Goal: Information Seeking & Learning: Learn about a topic

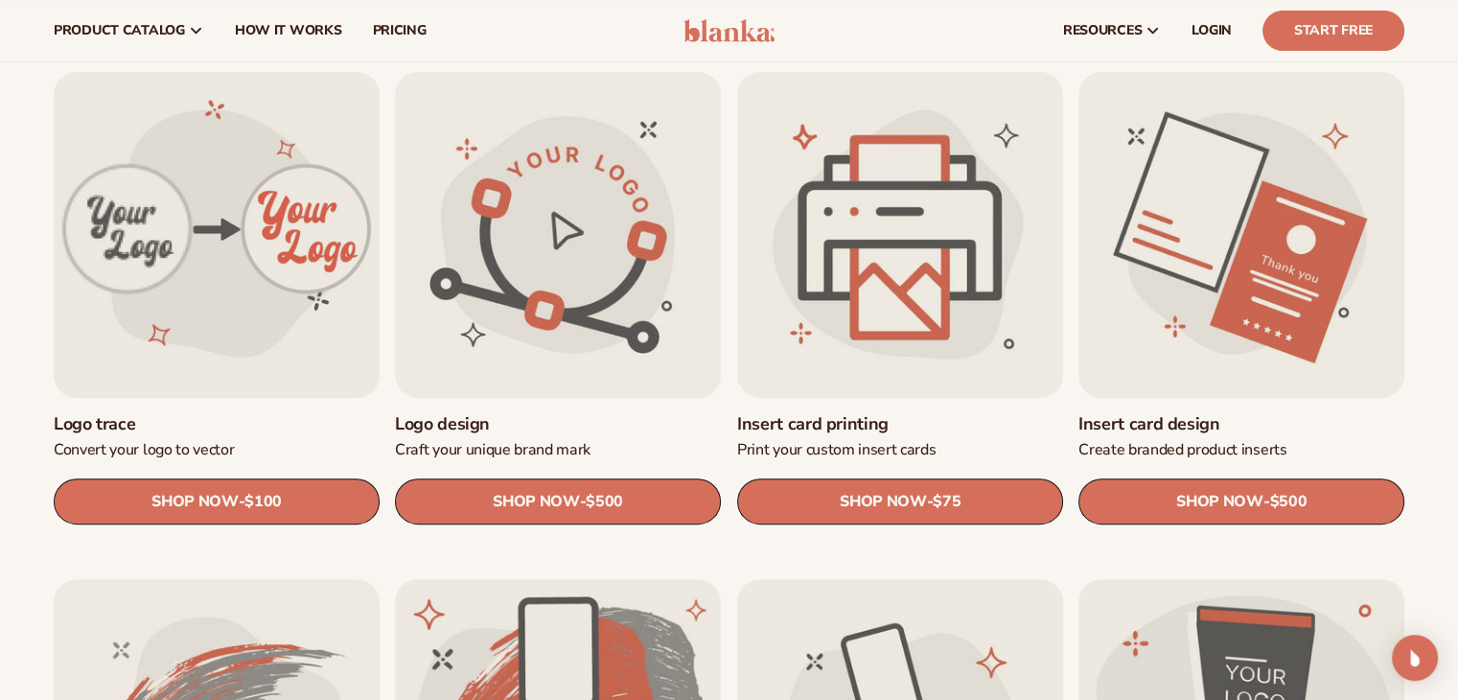
scroll to position [575, 0]
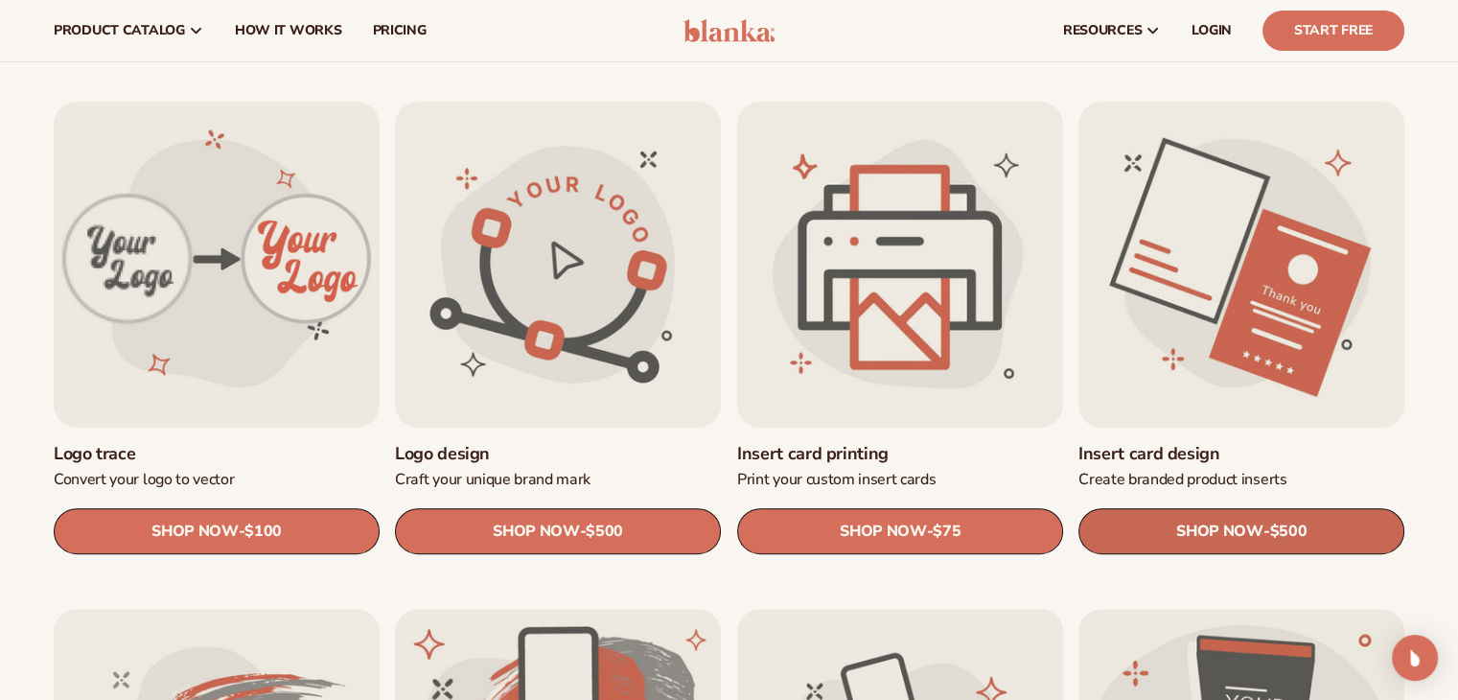
click at [1155, 535] on link "SHOP NOW - Regular price $500 Sale price $500 Regular price Unit price / per" at bounding box center [1241, 532] width 326 height 46
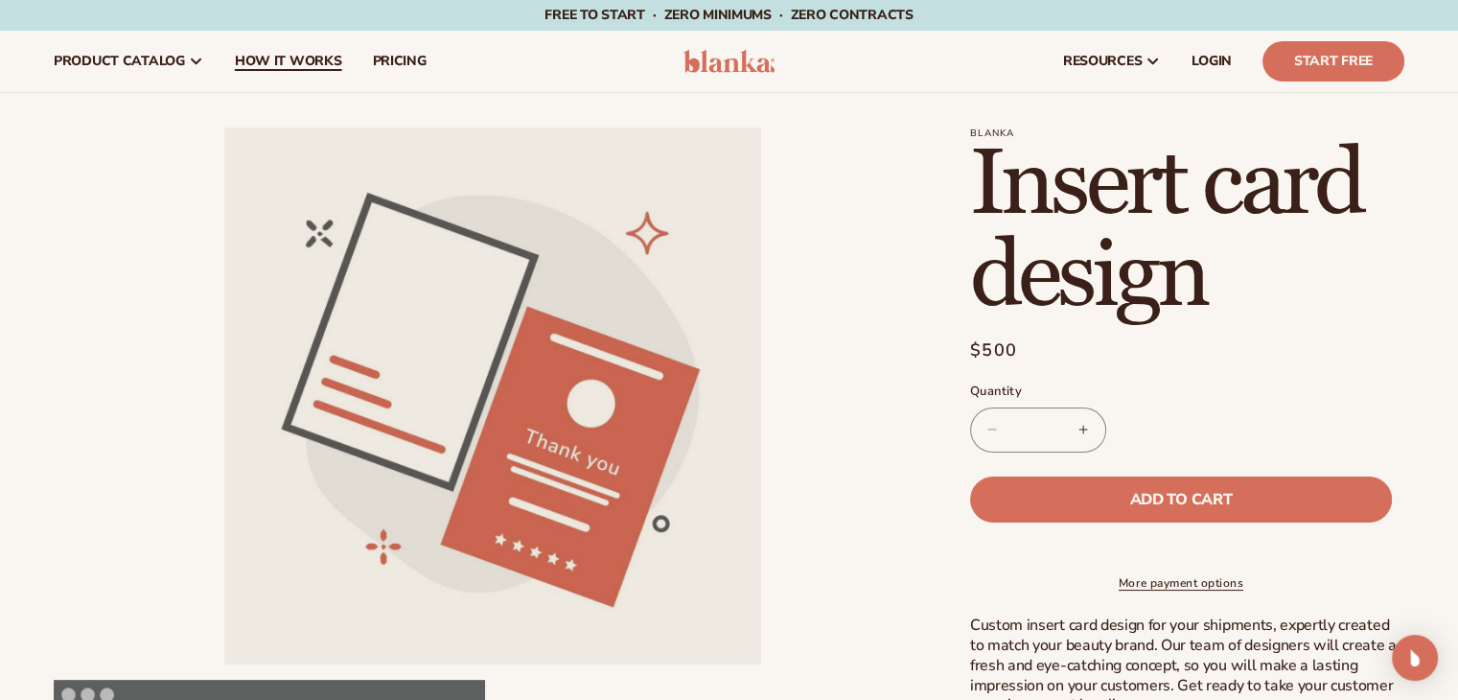
click at [275, 62] on span "How It Works" at bounding box center [288, 61] width 107 height 15
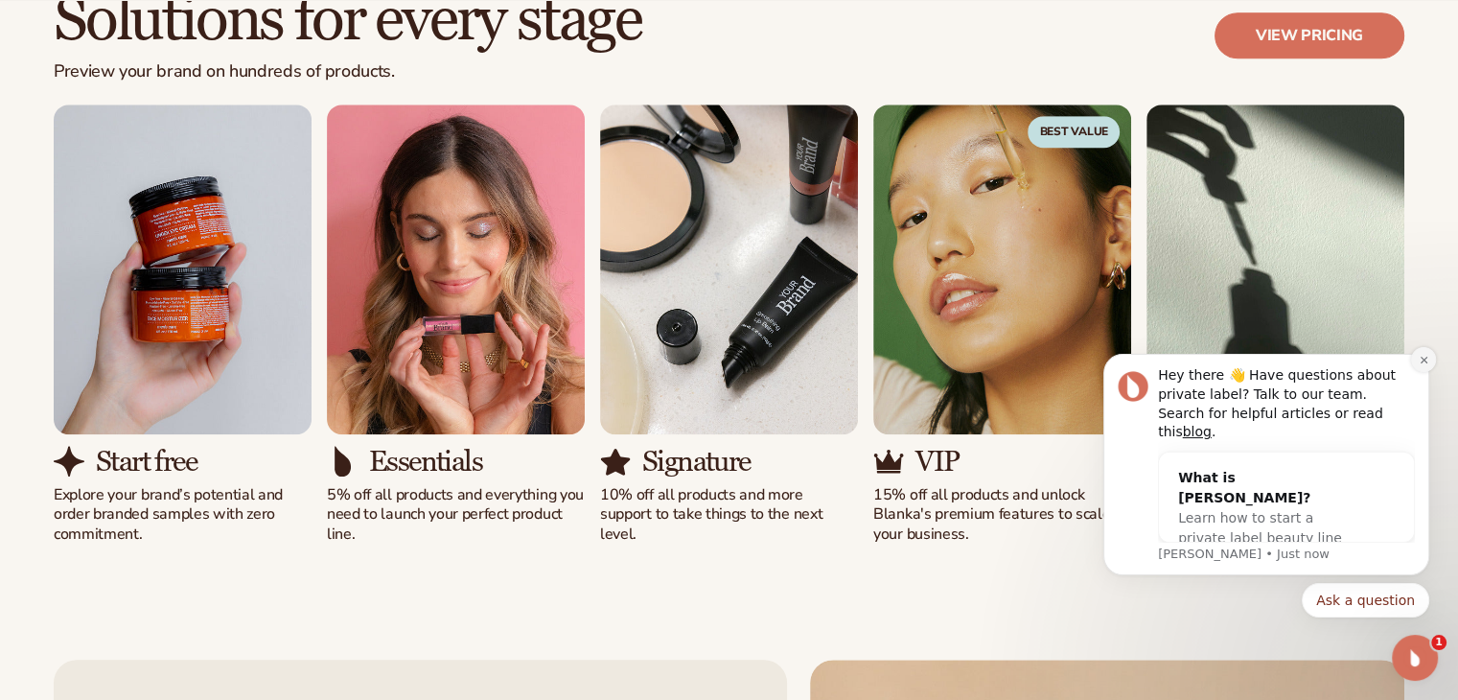
click at [1423, 365] on icon "Dismiss notification" at bounding box center [1424, 360] width 11 height 11
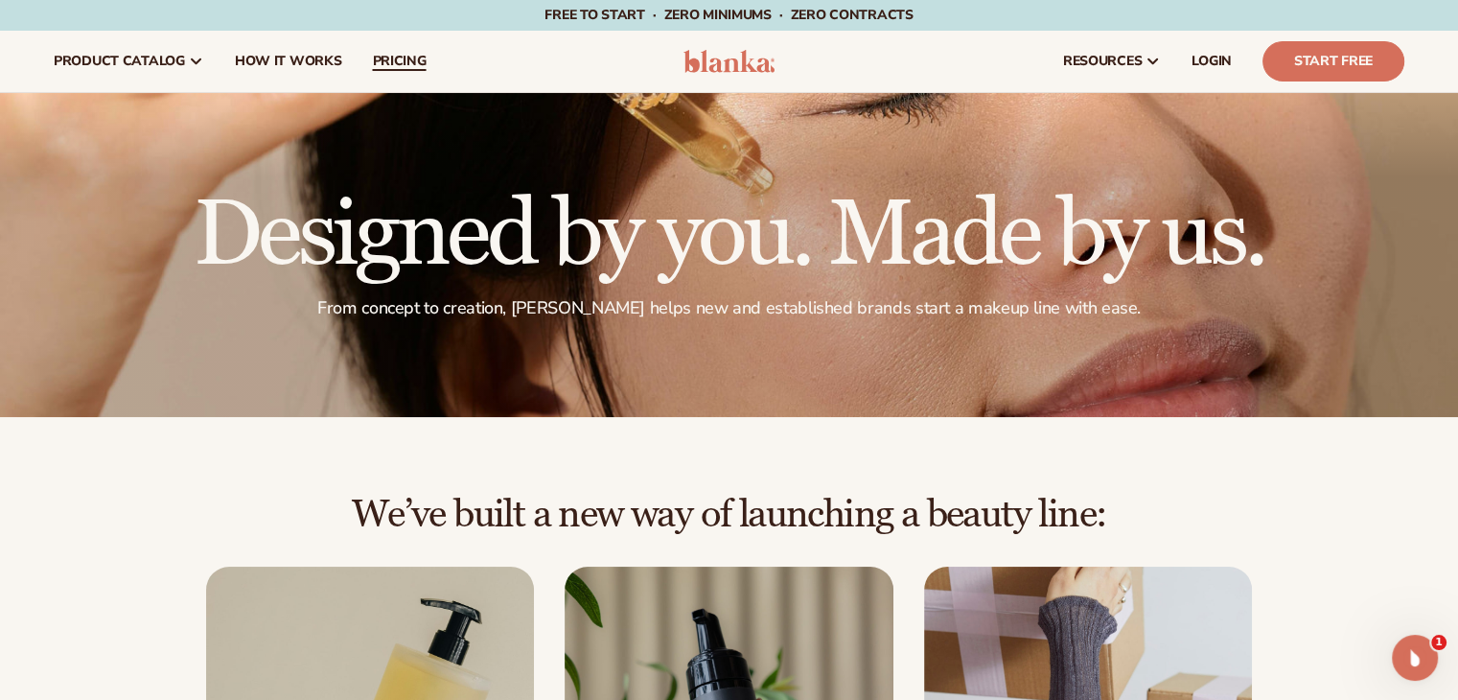
click at [372, 62] on span "pricing" at bounding box center [399, 61] width 54 height 15
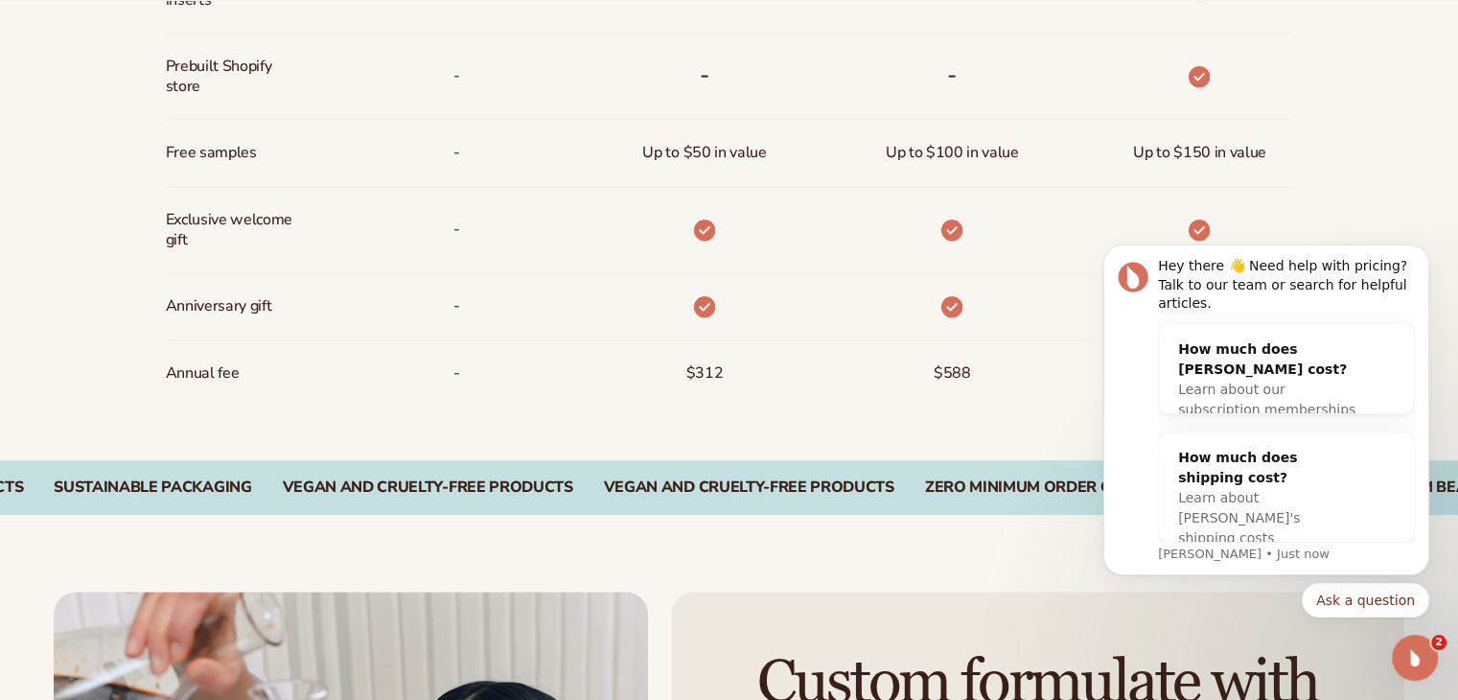
scroll to position [1726, 0]
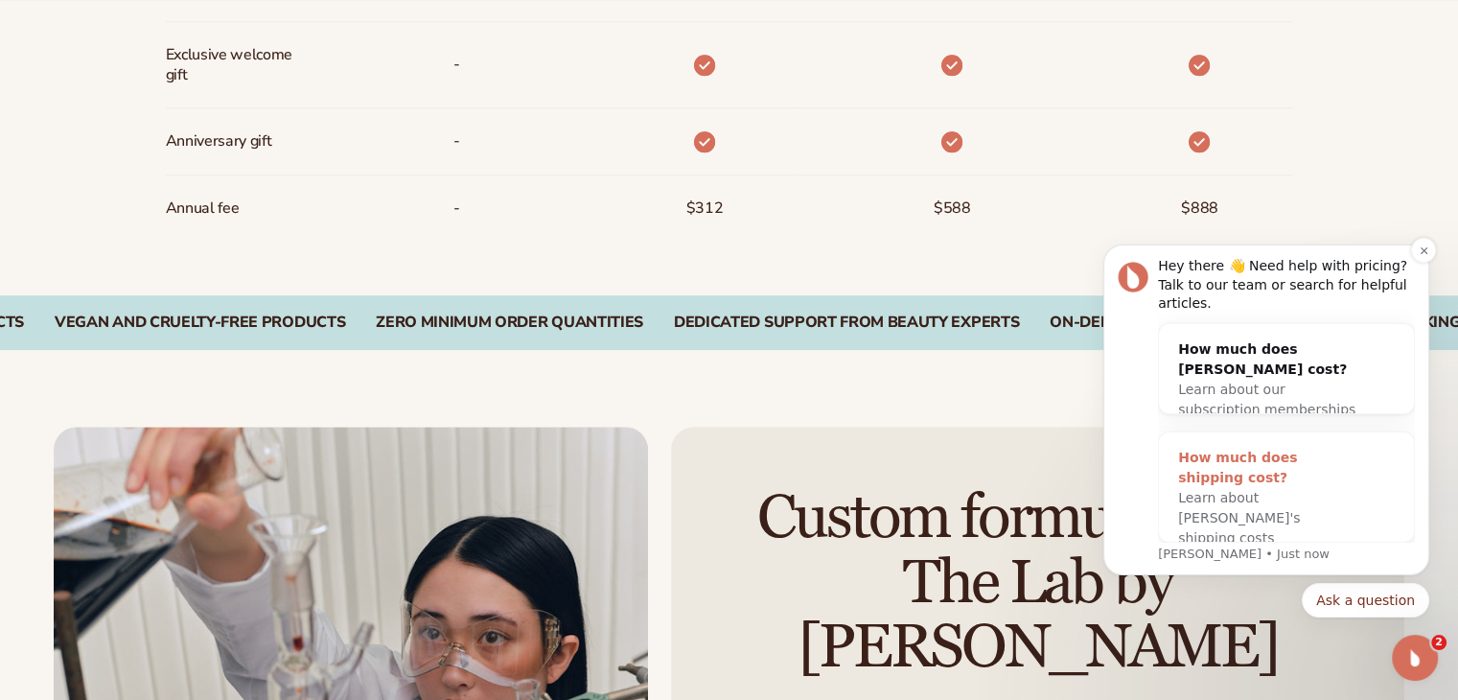
click at [1259, 453] on div "How much does shipping cost?" at bounding box center [1267, 468] width 178 height 40
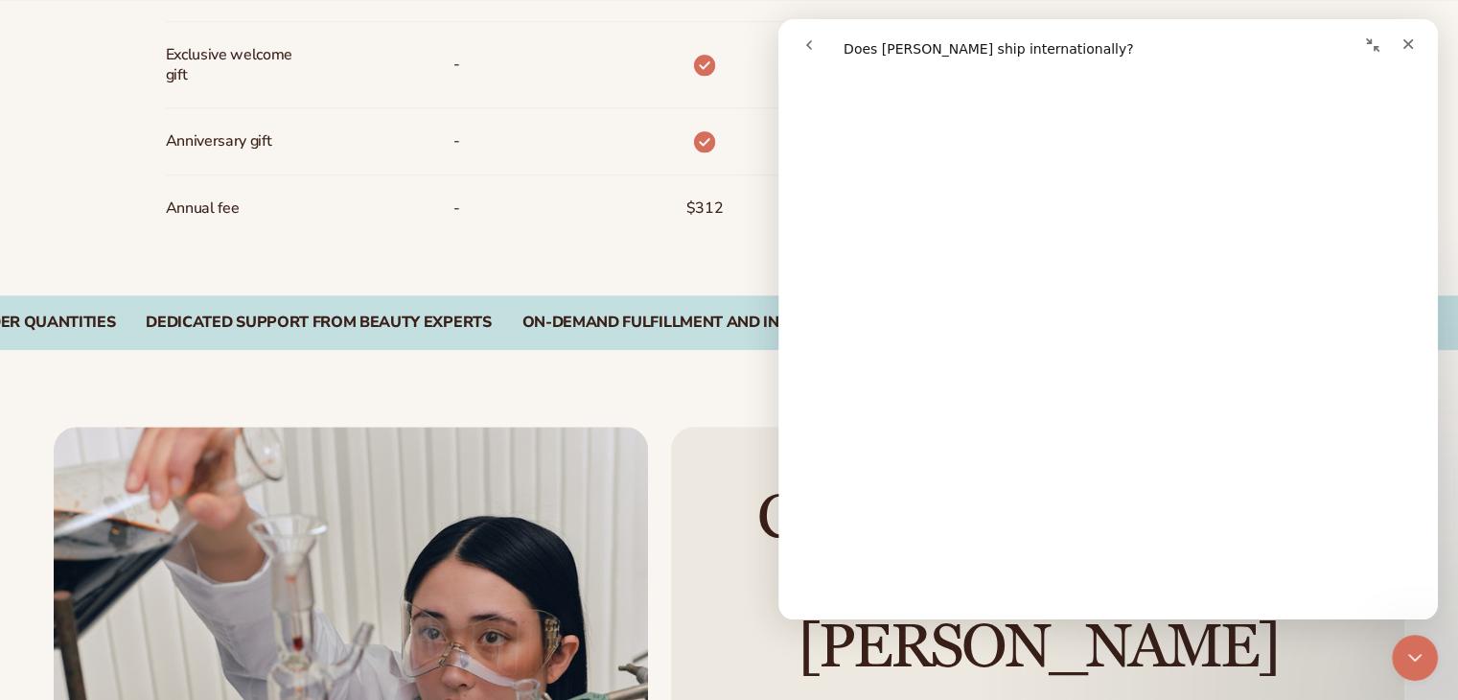
scroll to position [2205, 0]
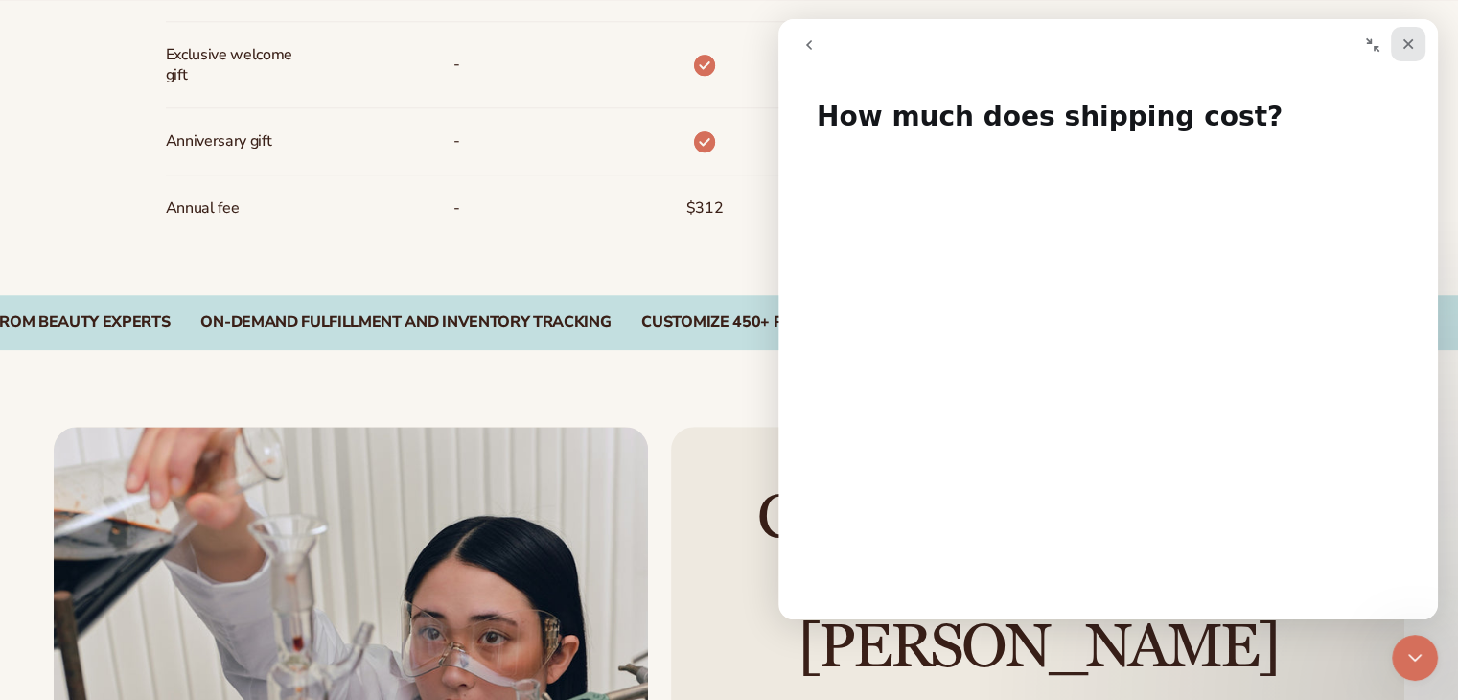
click at [1408, 56] on div "Close" at bounding box center [1408, 44] width 35 height 35
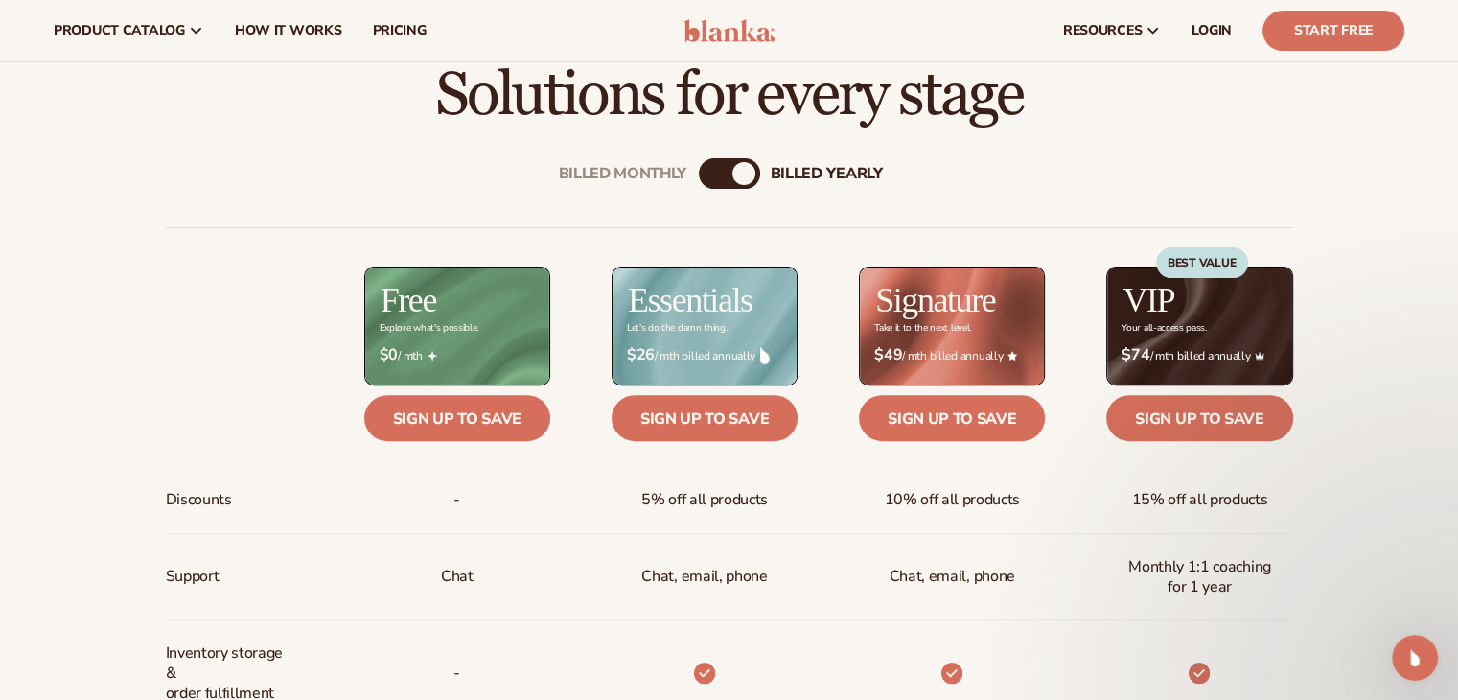
scroll to position [575, 0]
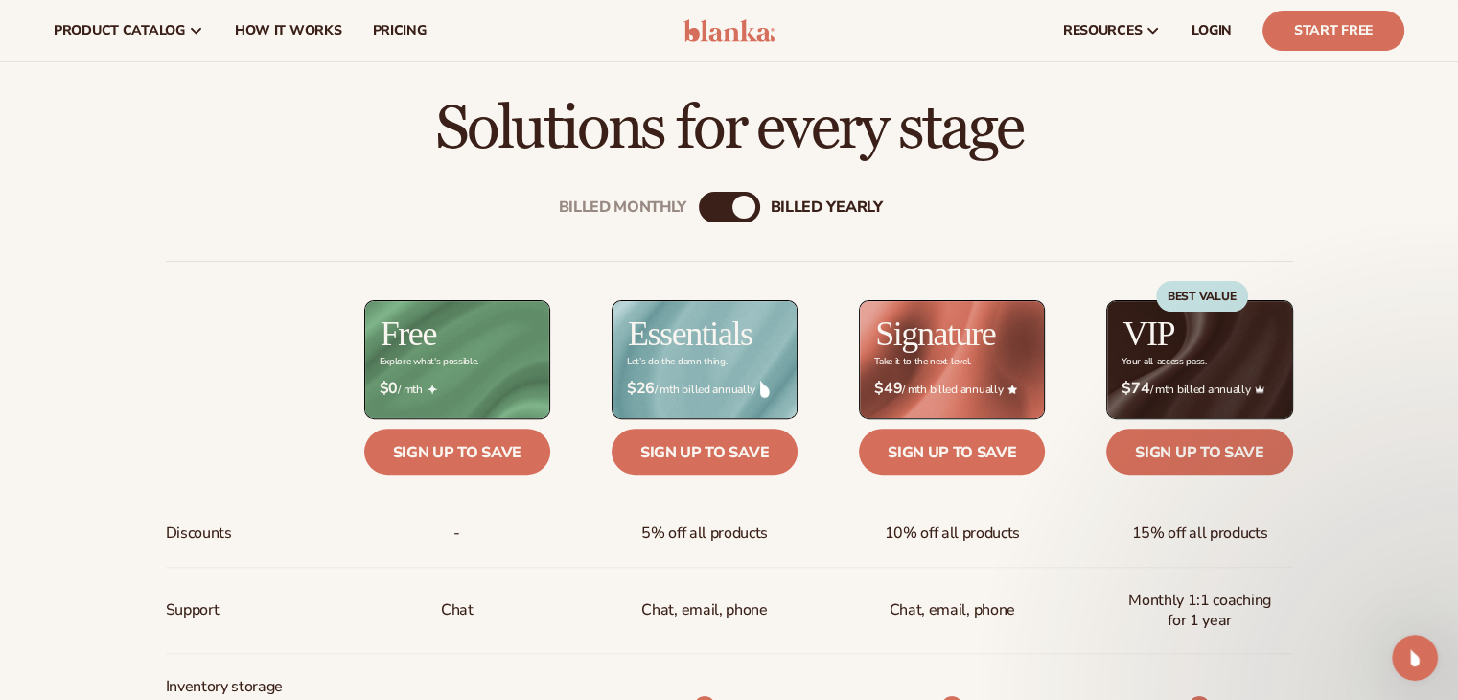
click at [711, 200] on div "Billed Monthly" at bounding box center [710, 207] width 23 height 23
click at [732, 219] on div "Billed Monthly billed Yearly" at bounding box center [729, 207] width 61 height 31
click at [737, 206] on div "billed Yearly" at bounding box center [748, 207] width 23 height 23
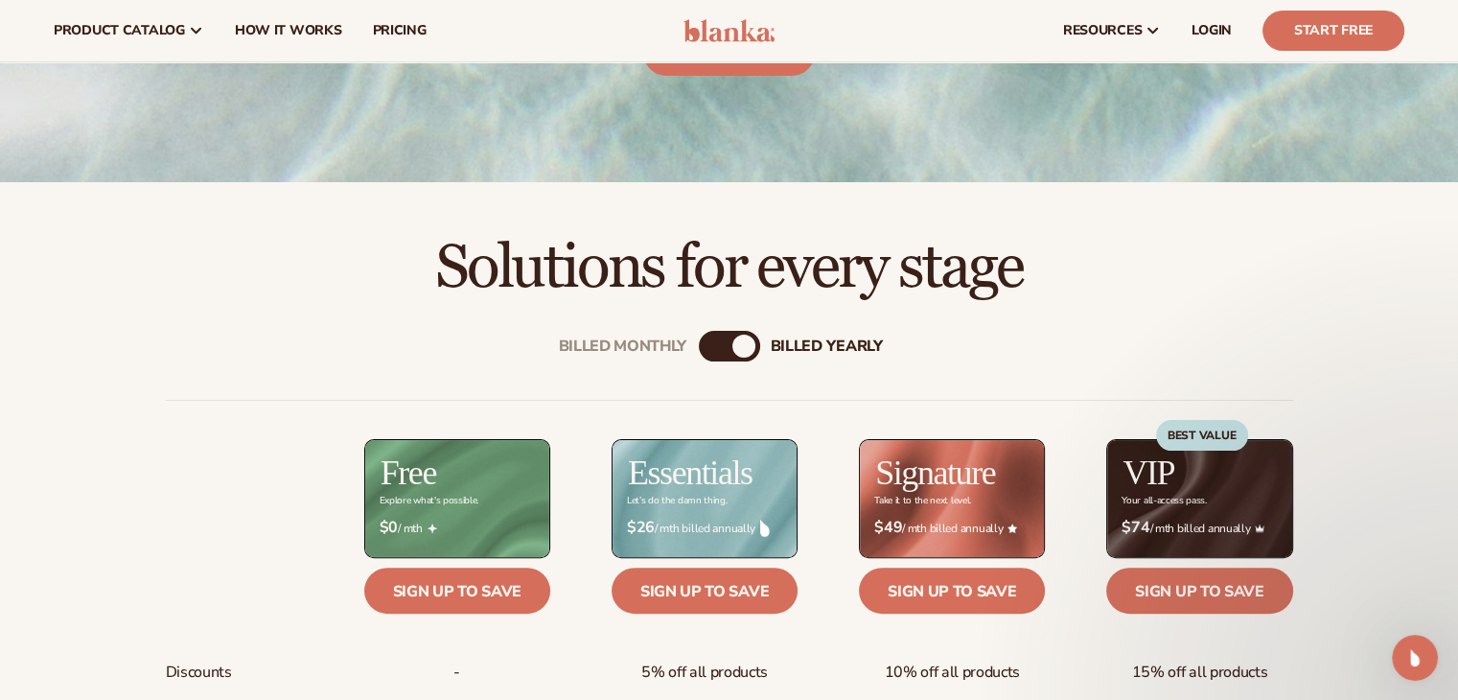
scroll to position [288, 0]
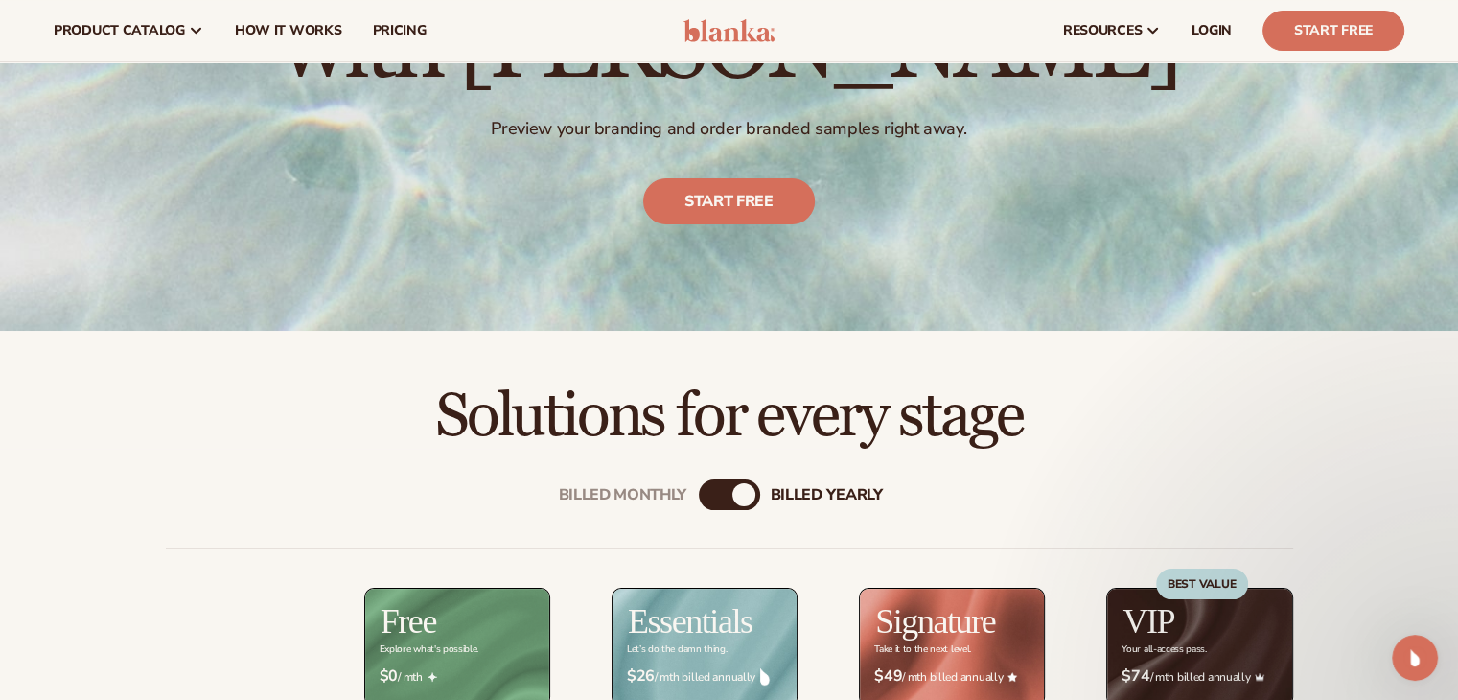
click at [736, 497] on div "billed Yearly" at bounding box center [743, 494] width 23 height 23
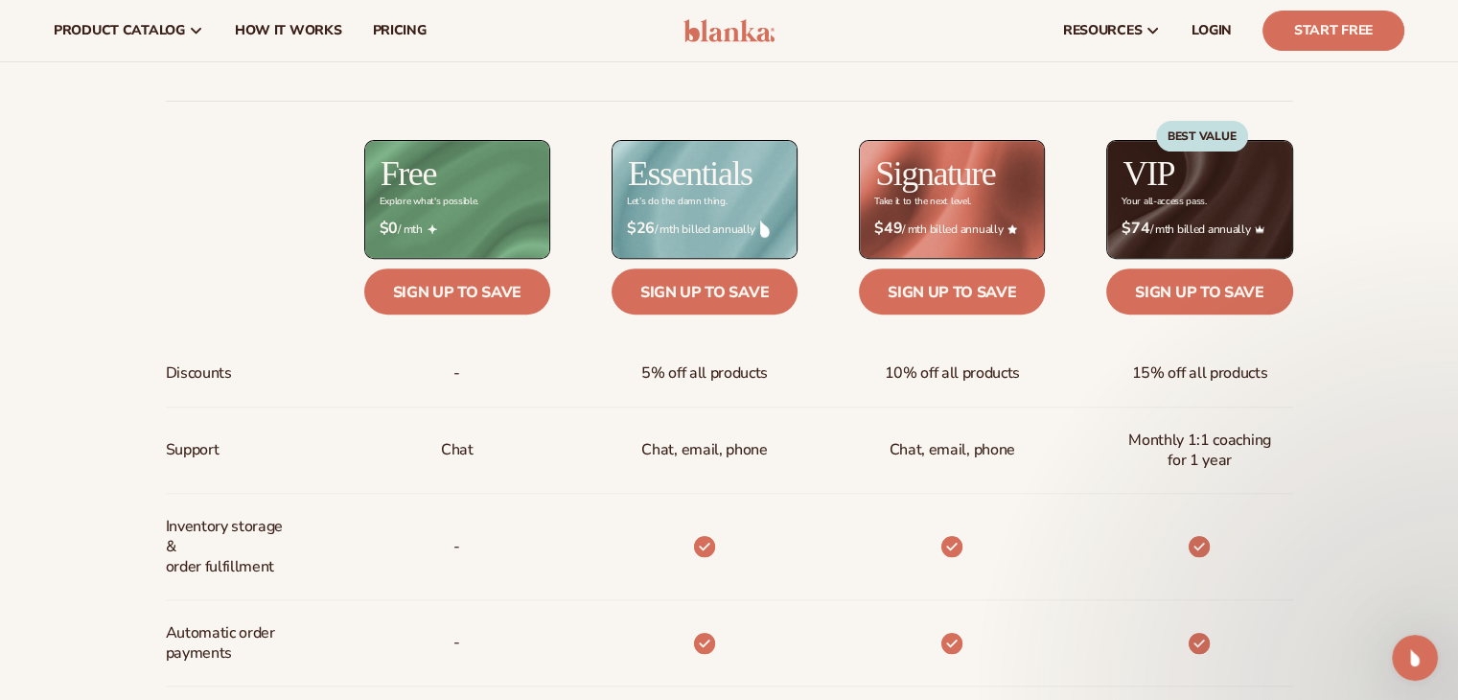
scroll to position [575, 0]
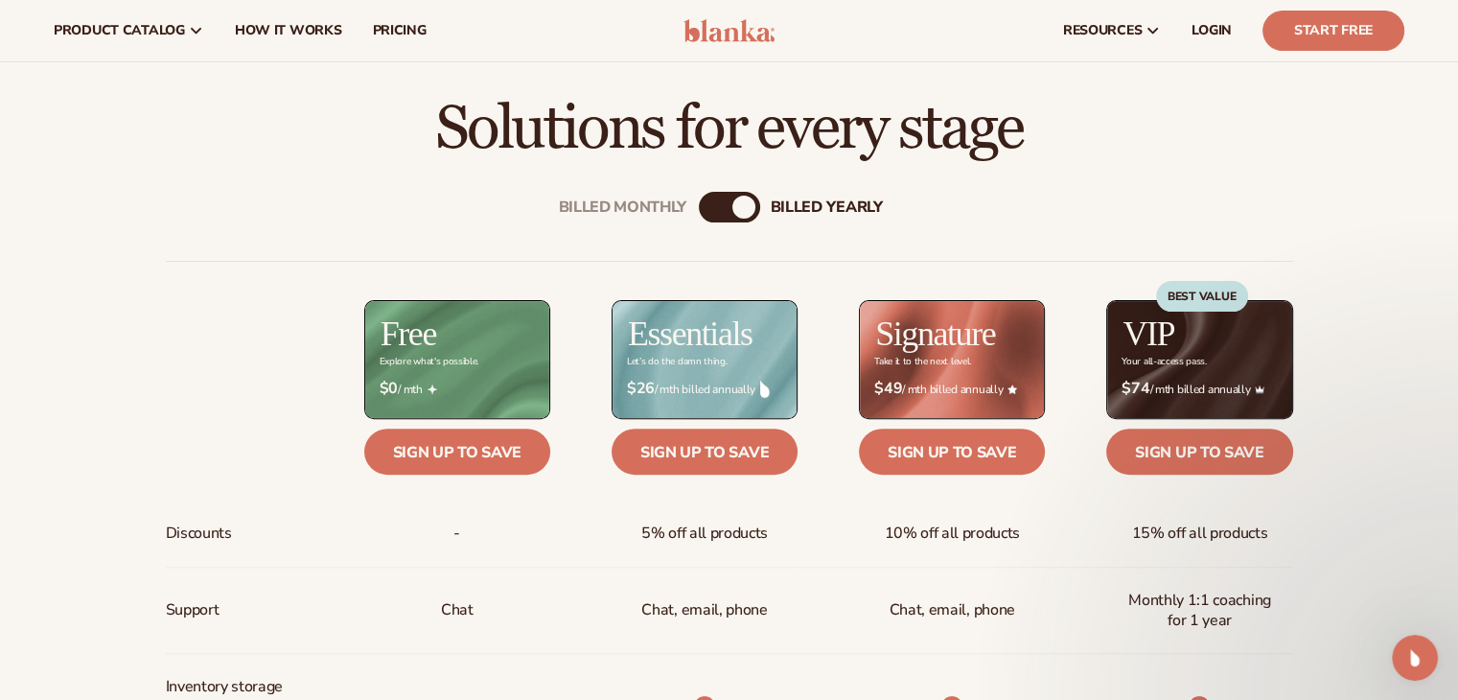
click at [732, 197] on div "Billed Monthly billed Yearly" at bounding box center [729, 207] width 61 height 31
click at [732, 212] on div "billed Yearly" at bounding box center [743, 207] width 23 height 23
click at [741, 213] on div "billed Yearly" at bounding box center [743, 207] width 23 height 23
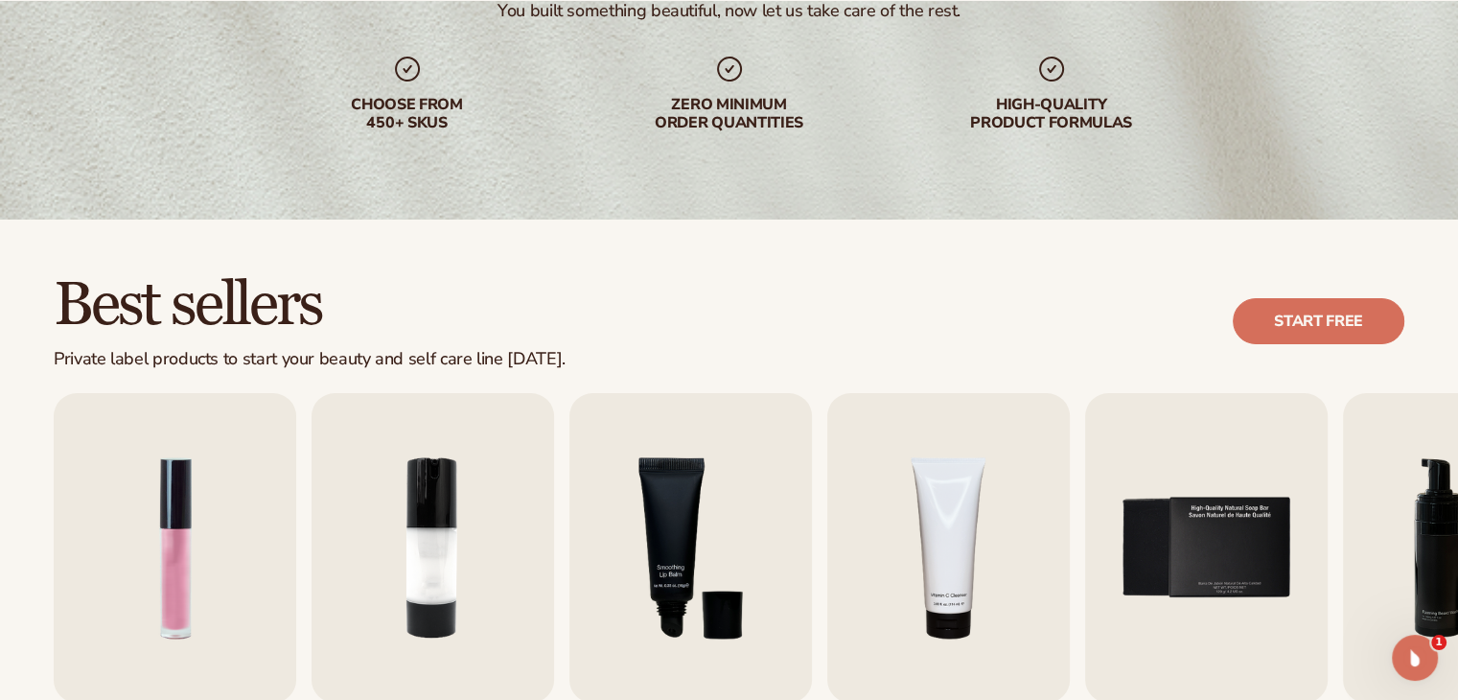
scroll to position [479, 0]
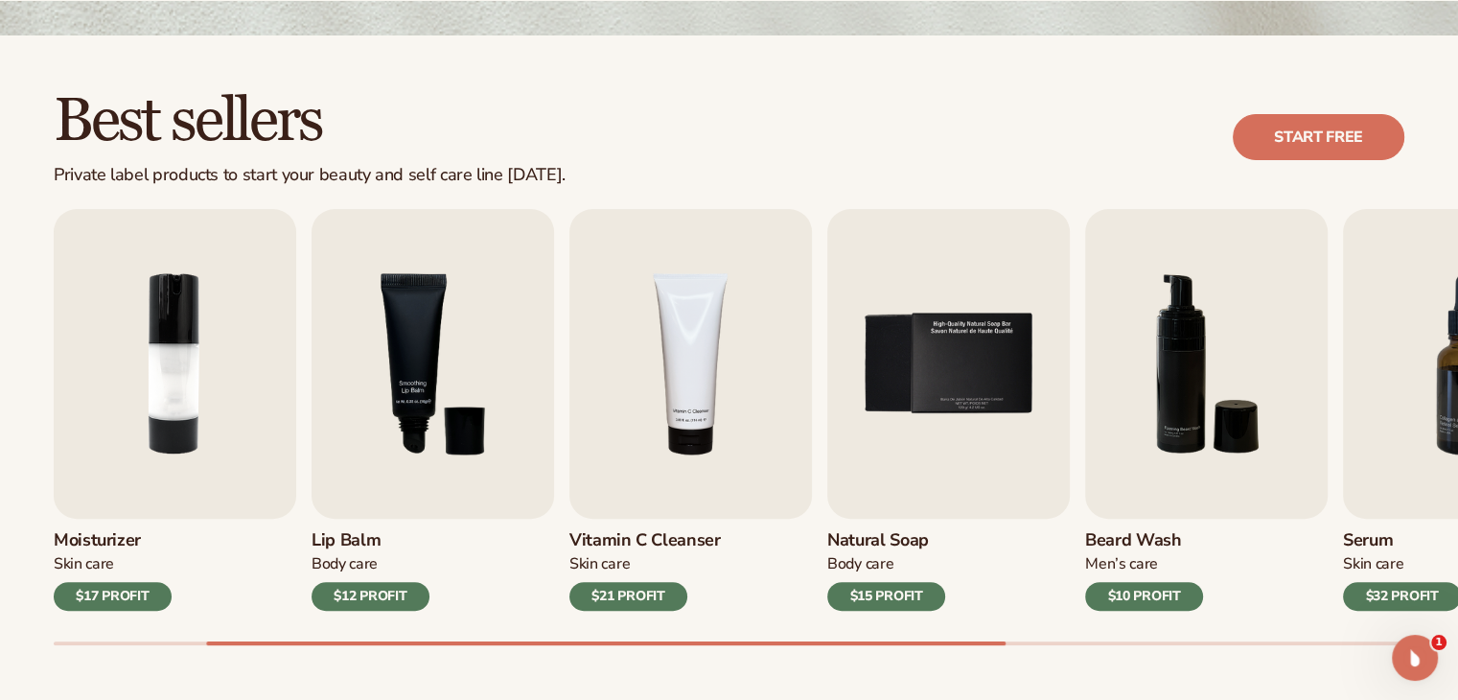
drag, startPoint x: 493, startPoint y: 640, endPoint x: 322, endPoint y: 657, distance: 171.4
click at [322, 657] on div "Best sellers Private label products to start your beauty and self care line tod…" at bounding box center [729, 386] width 1458 height 702
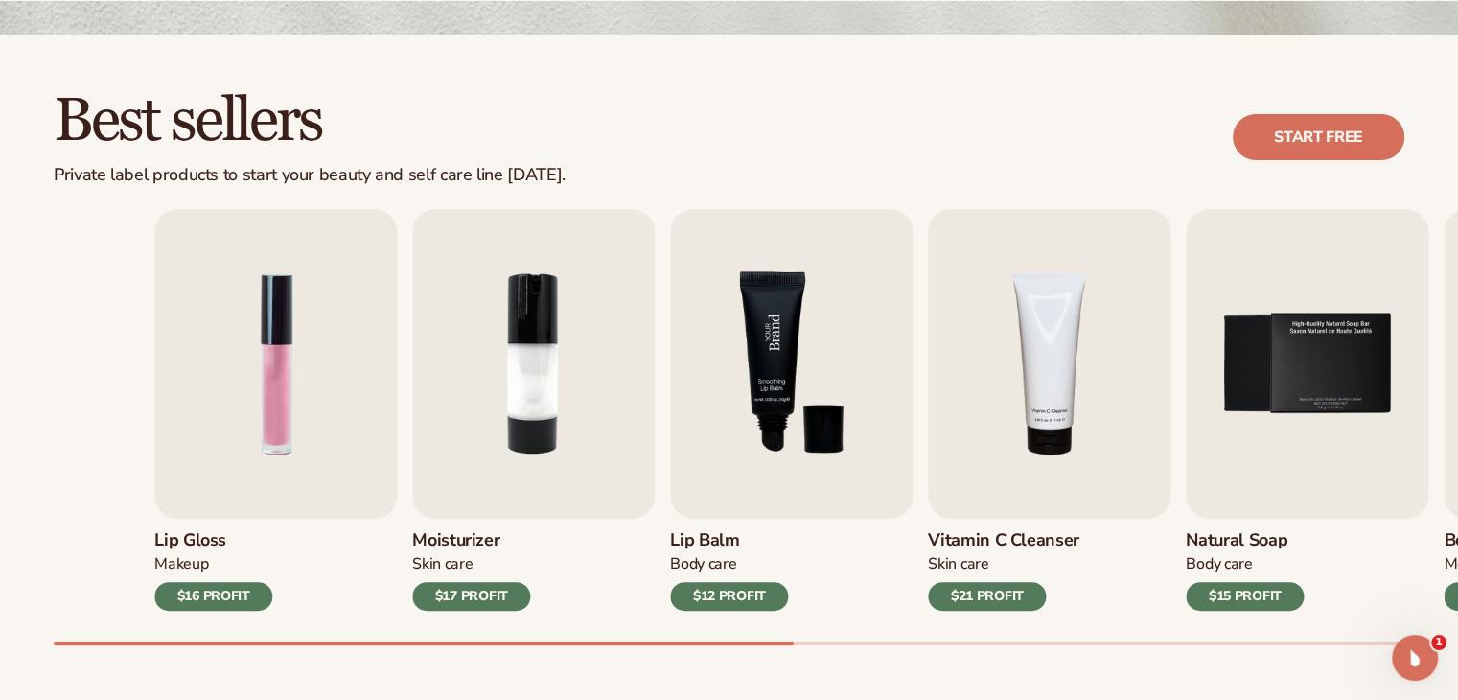
click at [867, 462] on img "3 / 9" at bounding box center [791, 364] width 243 height 310
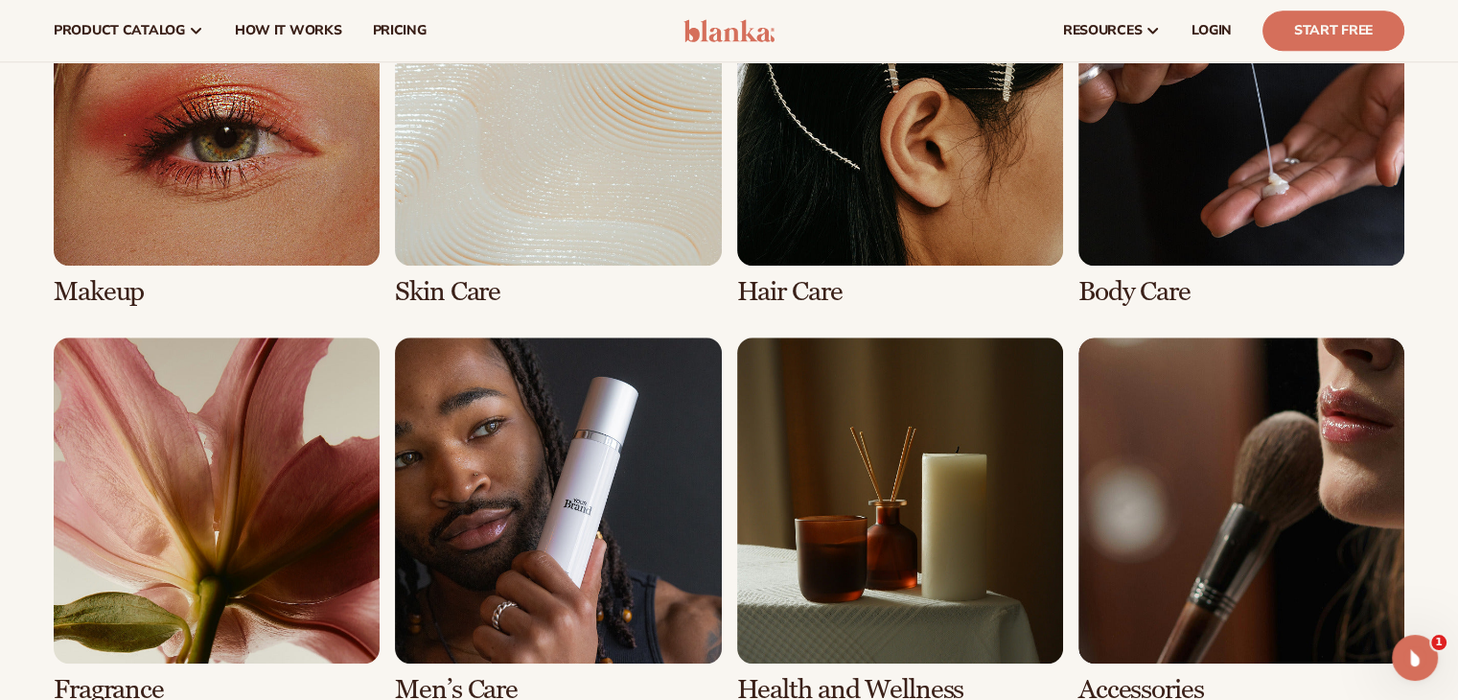
scroll to position [1342, 0]
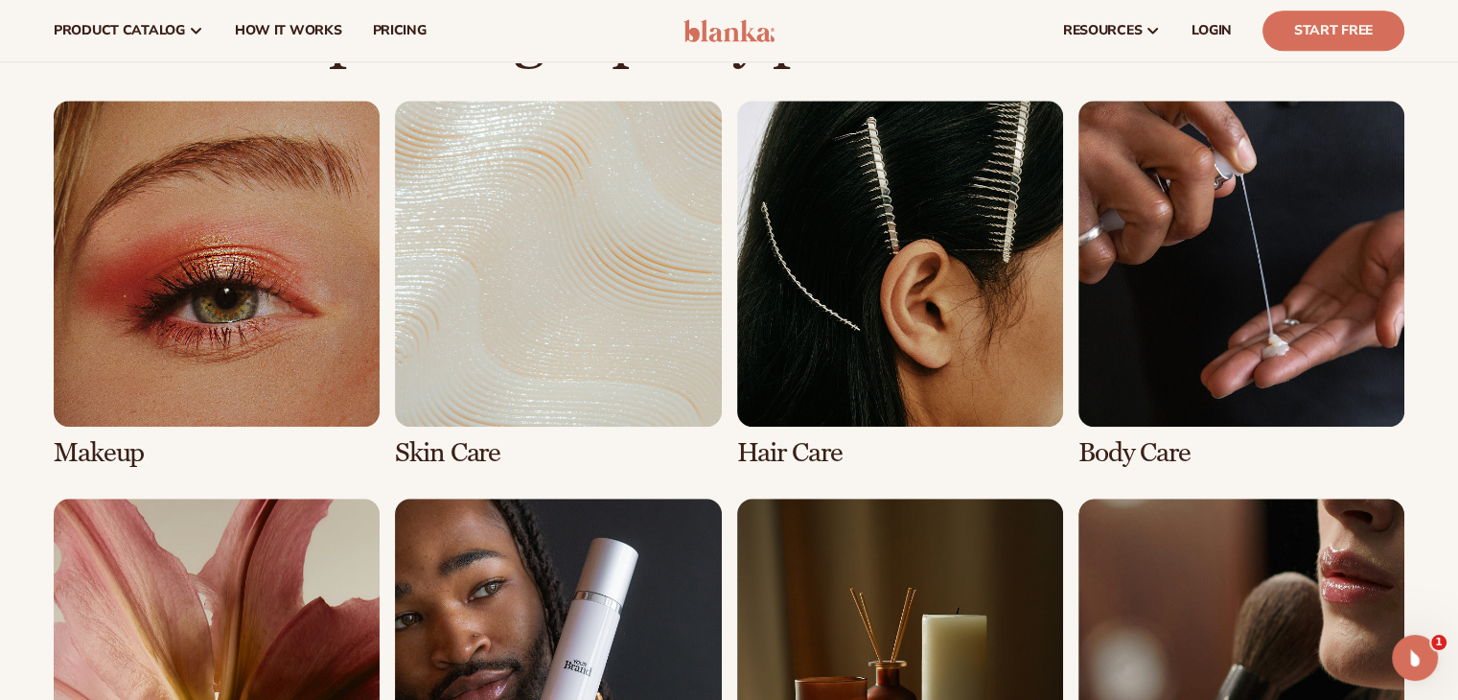
click at [548, 340] on link "2 / 8" at bounding box center [558, 284] width 326 height 367
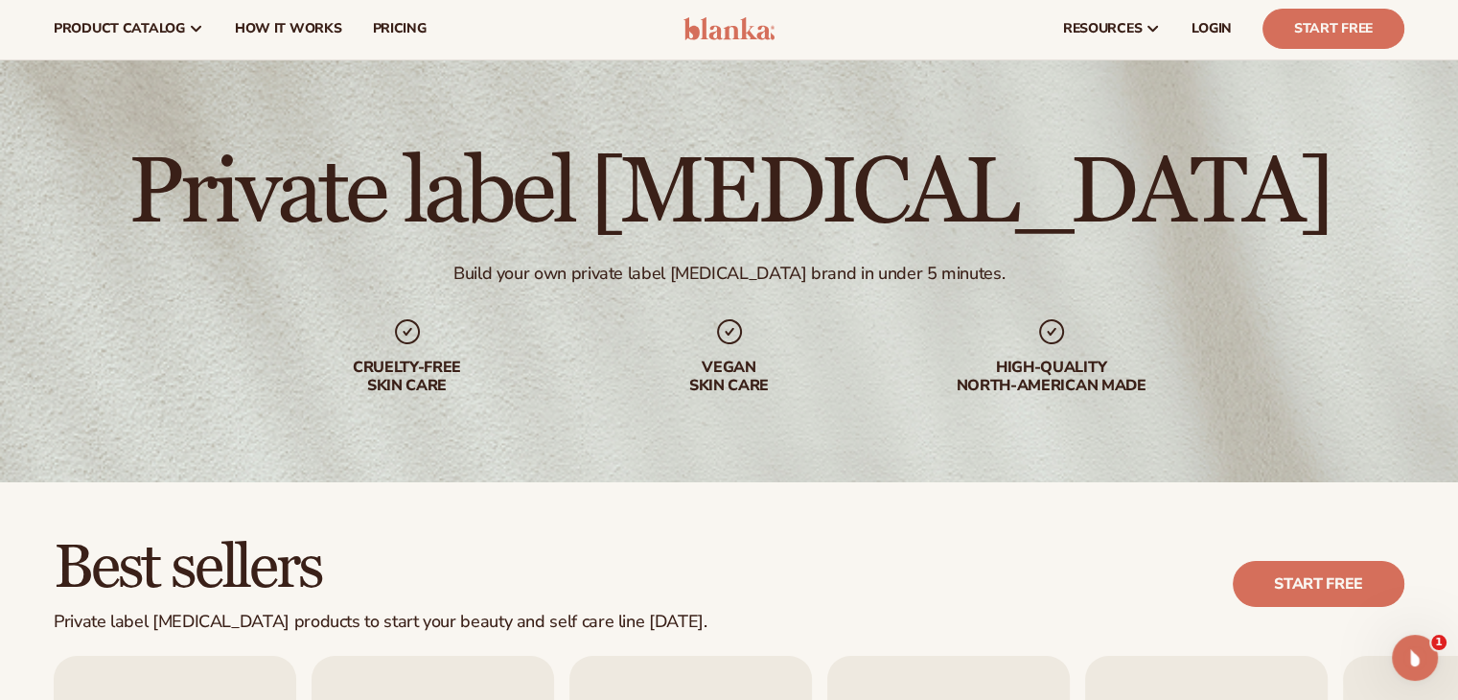
scroll to position [479, 0]
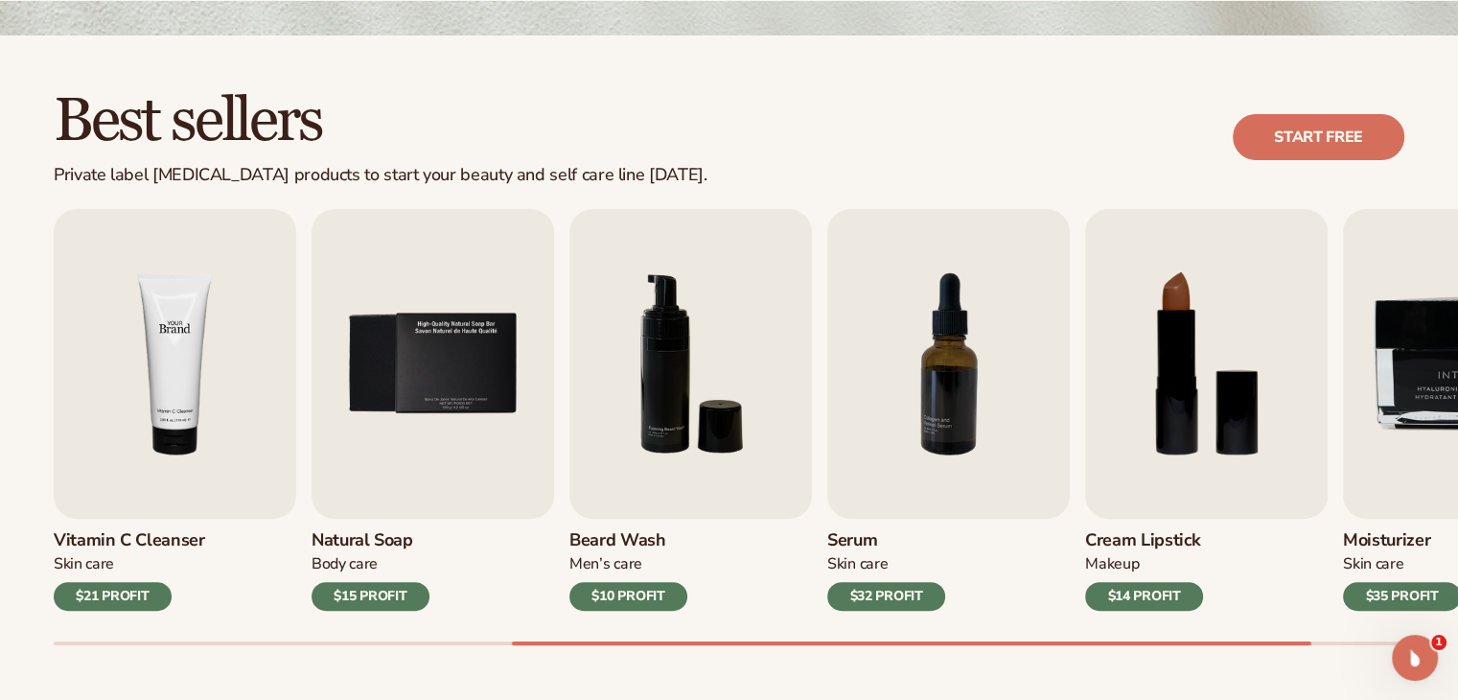
click at [190, 442] on img "4 / 9" at bounding box center [175, 364] width 243 height 310
click at [149, 542] on h3 "Vitamin C Cleanser" at bounding box center [129, 540] width 151 height 21
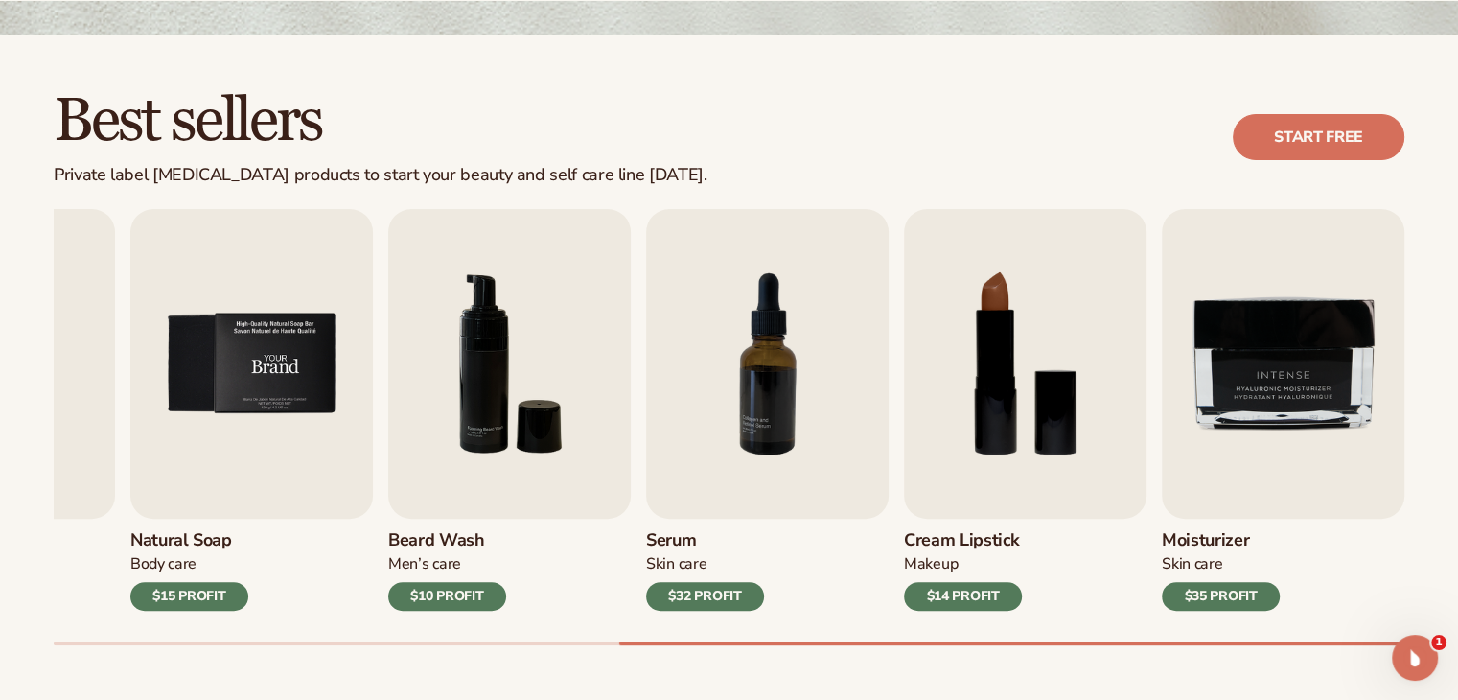
click at [282, 403] on img "5 / 9" at bounding box center [251, 364] width 243 height 310
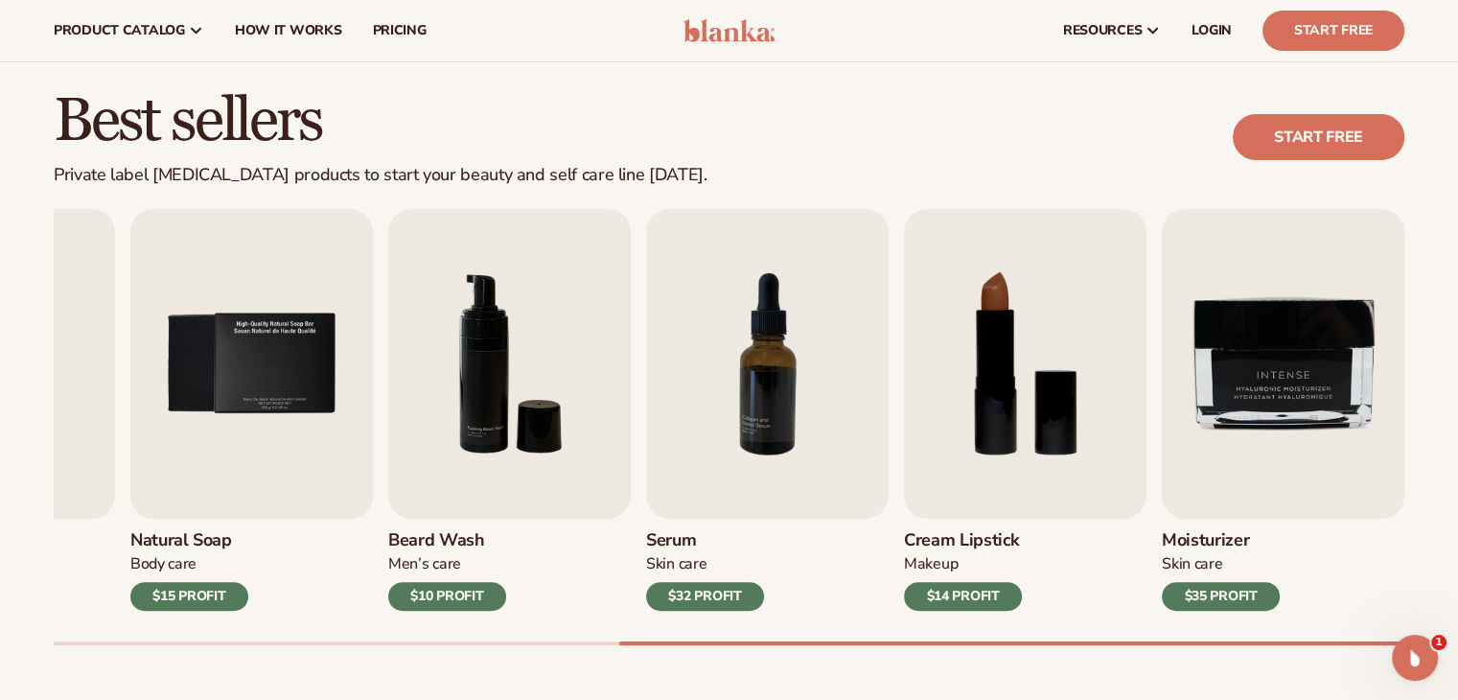
click at [454, 598] on div "$10 PROFIT" at bounding box center [447, 596] width 118 height 29
click at [499, 420] on img "6 / 9" at bounding box center [509, 364] width 243 height 310
click at [806, 420] on img "7 / 9" at bounding box center [767, 364] width 243 height 310
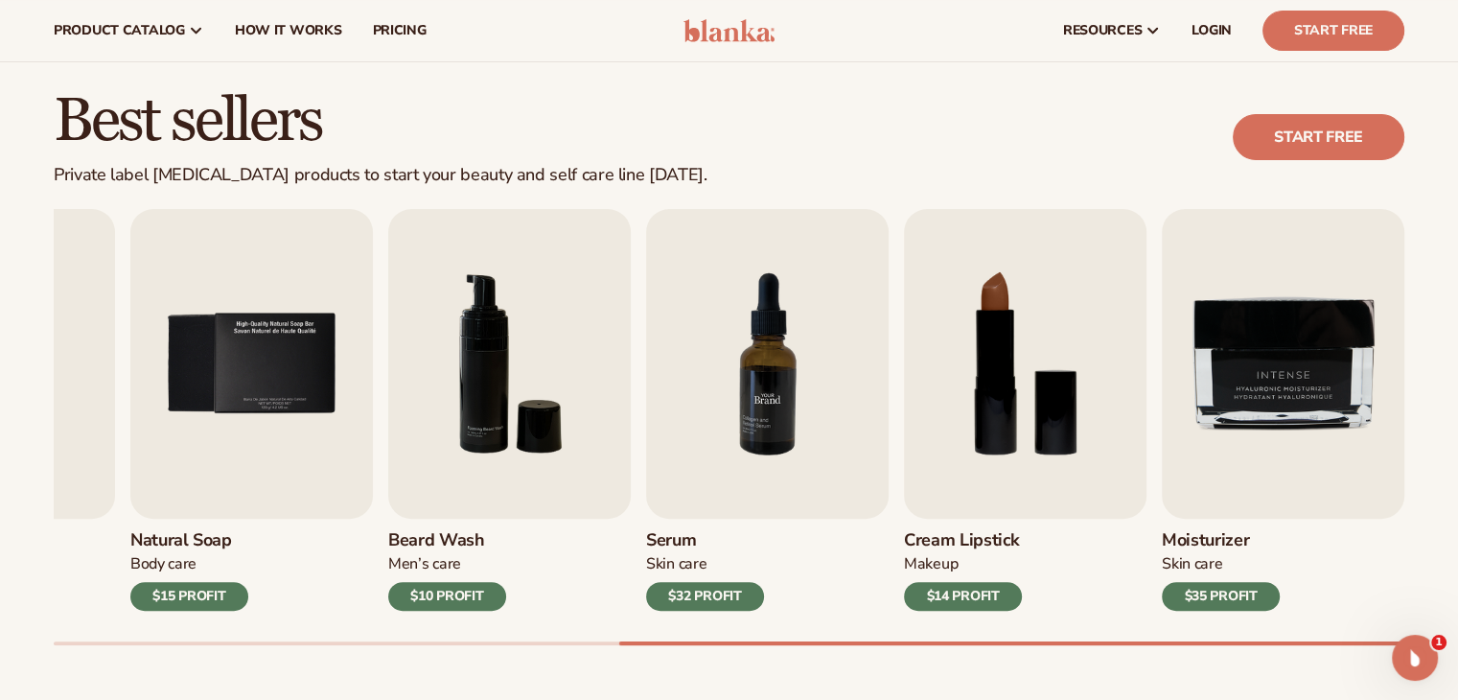
click at [806, 420] on img "7 / 9" at bounding box center [767, 364] width 243 height 310
click at [1038, 420] on img "8 / 9" at bounding box center [1025, 364] width 243 height 310
click at [1039, 420] on img "8 / 9" at bounding box center [1025, 364] width 243 height 310
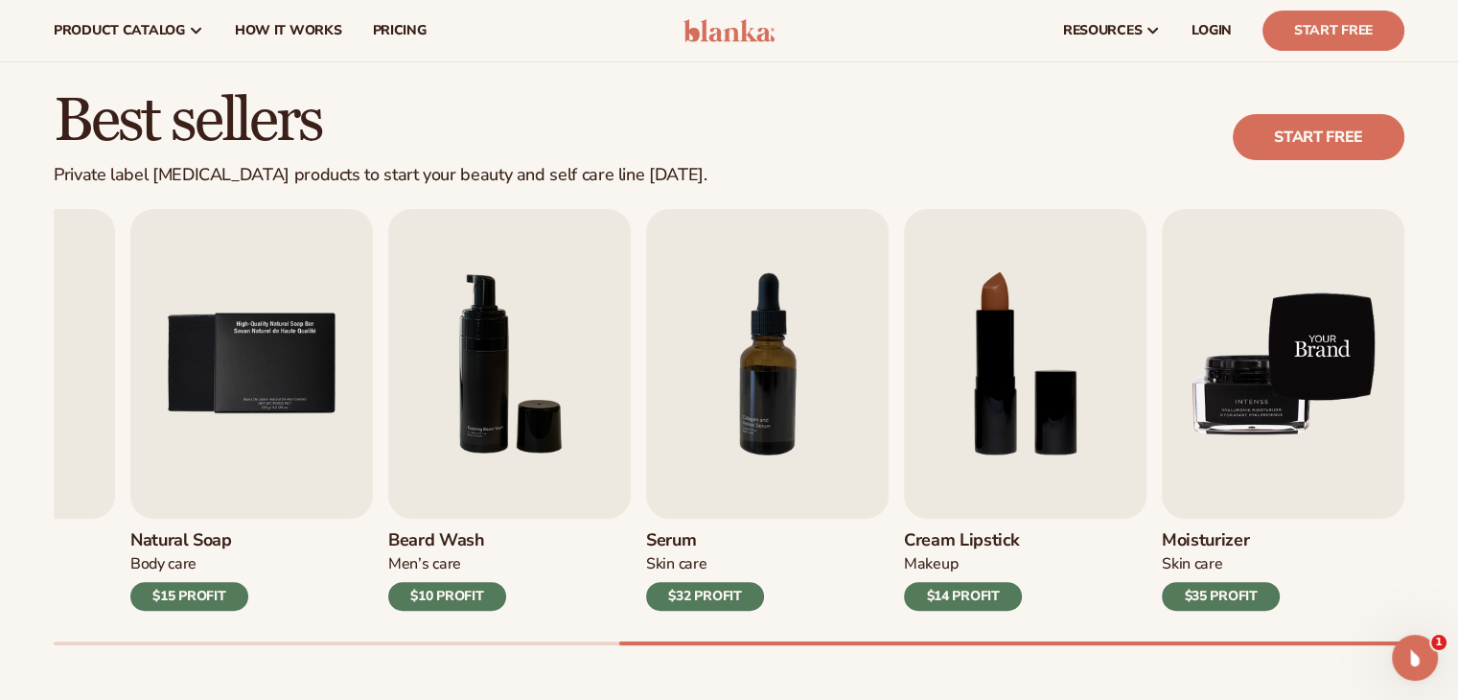
click at [1268, 396] on img "9 / 9" at bounding box center [1283, 364] width 243 height 310
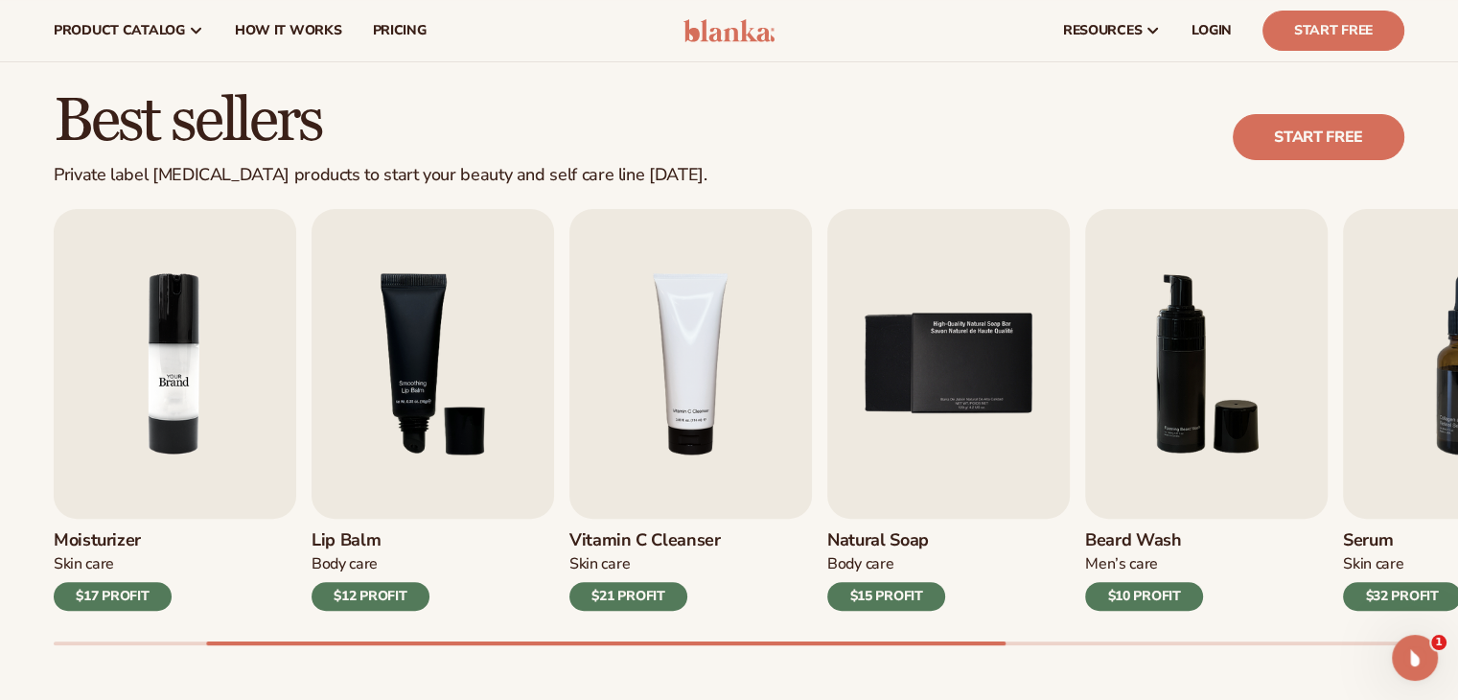
click at [292, 440] on img "2 / 9" at bounding box center [175, 364] width 243 height 310
click at [245, 430] on img "2 / 9" at bounding box center [175, 364] width 243 height 310
click at [243, 439] on img "2 / 9" at bounding box center [175, 364] width 243 height 310
click at [141, 591] on div "$17 PROFIT" at bounding box center [113, 596] width 118 height 29
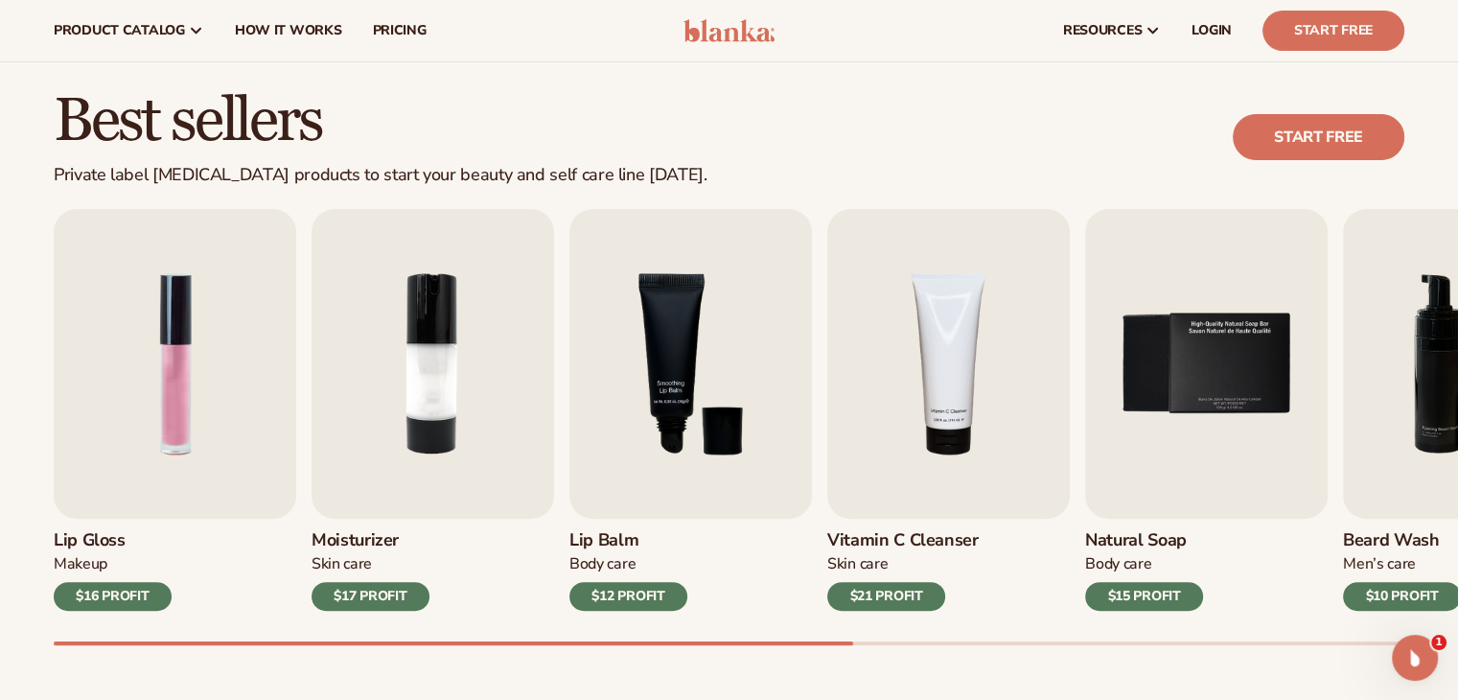
click at [73, 646] on div "Best sellers Private label skin care products to start your beauty and self car…" at bounding box center [729, 386] width 1458 height 702
click at [123, 438] on img "1 / 9" at bounding box center [175, 364] width 243 height 310
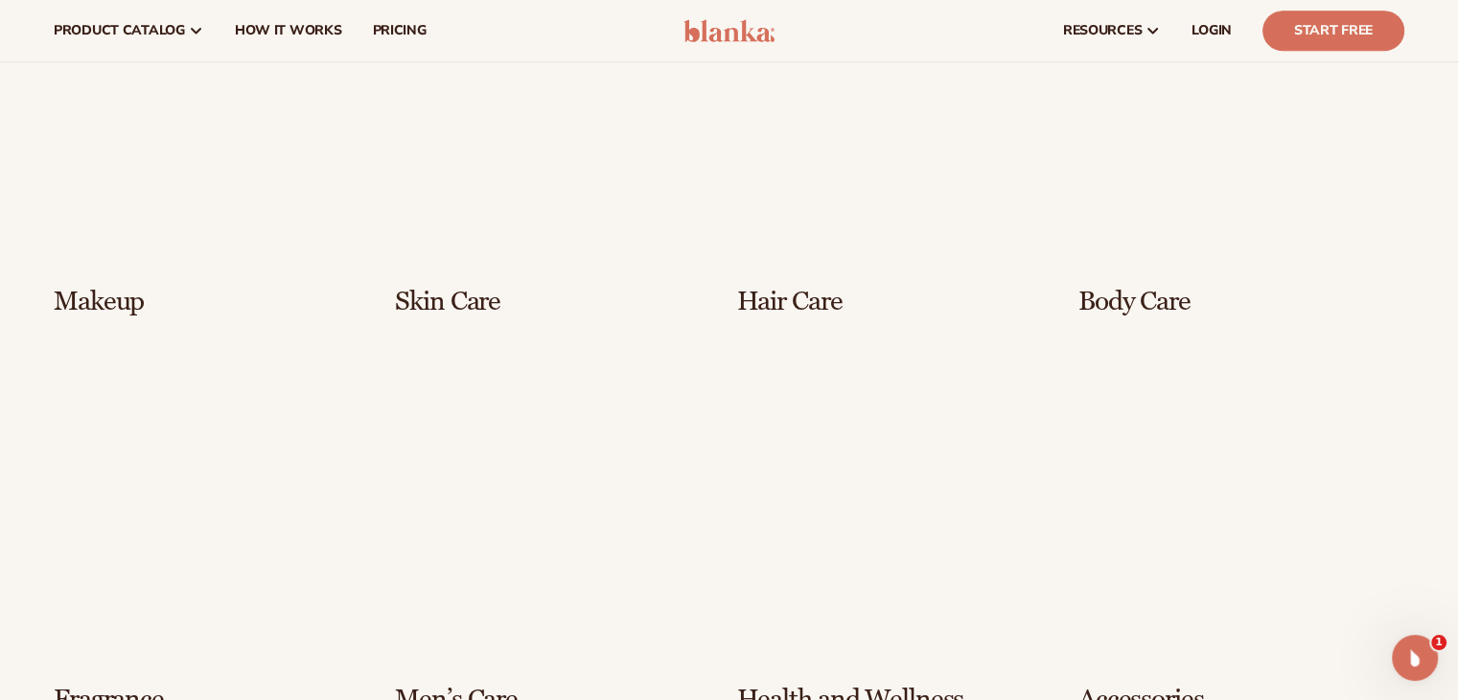
scroll to position [1438, 0]
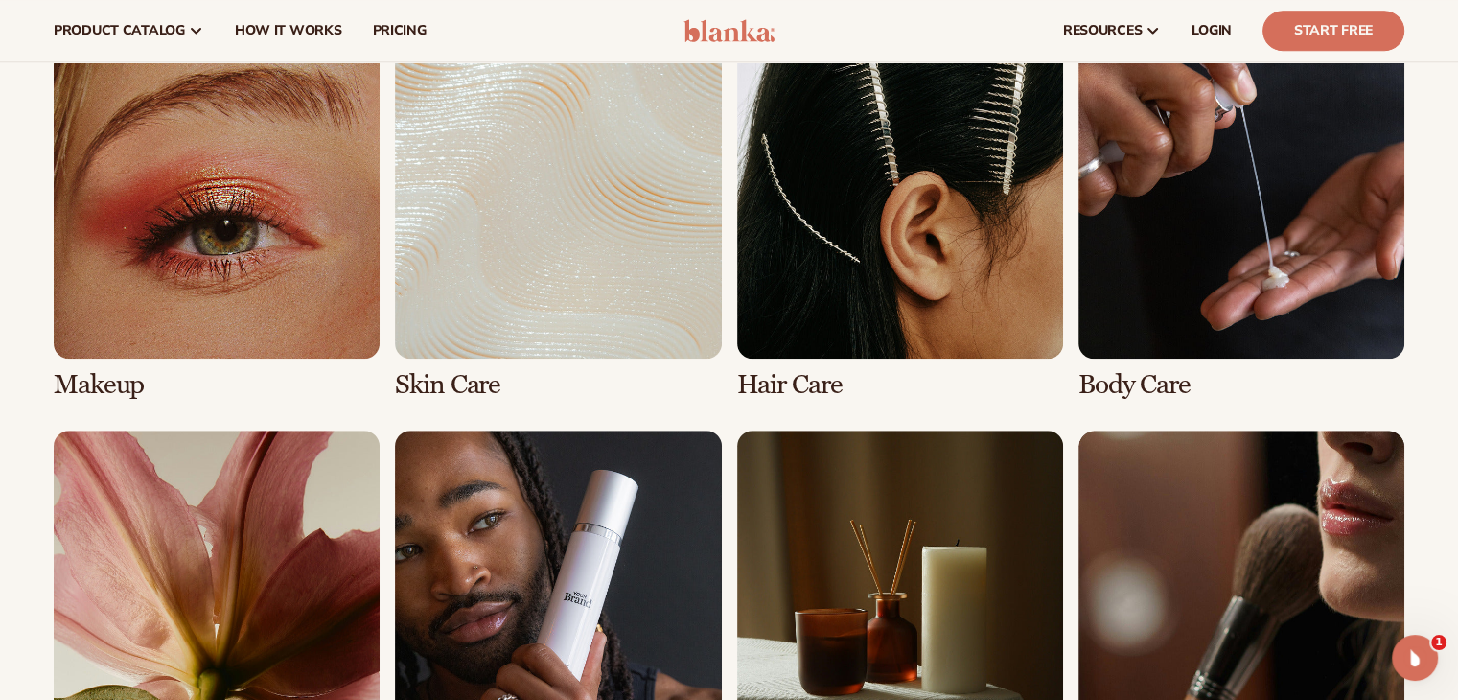
click at [900, 259] on link "3 / 8" at bounding box center [900, 216] width 326 height 367
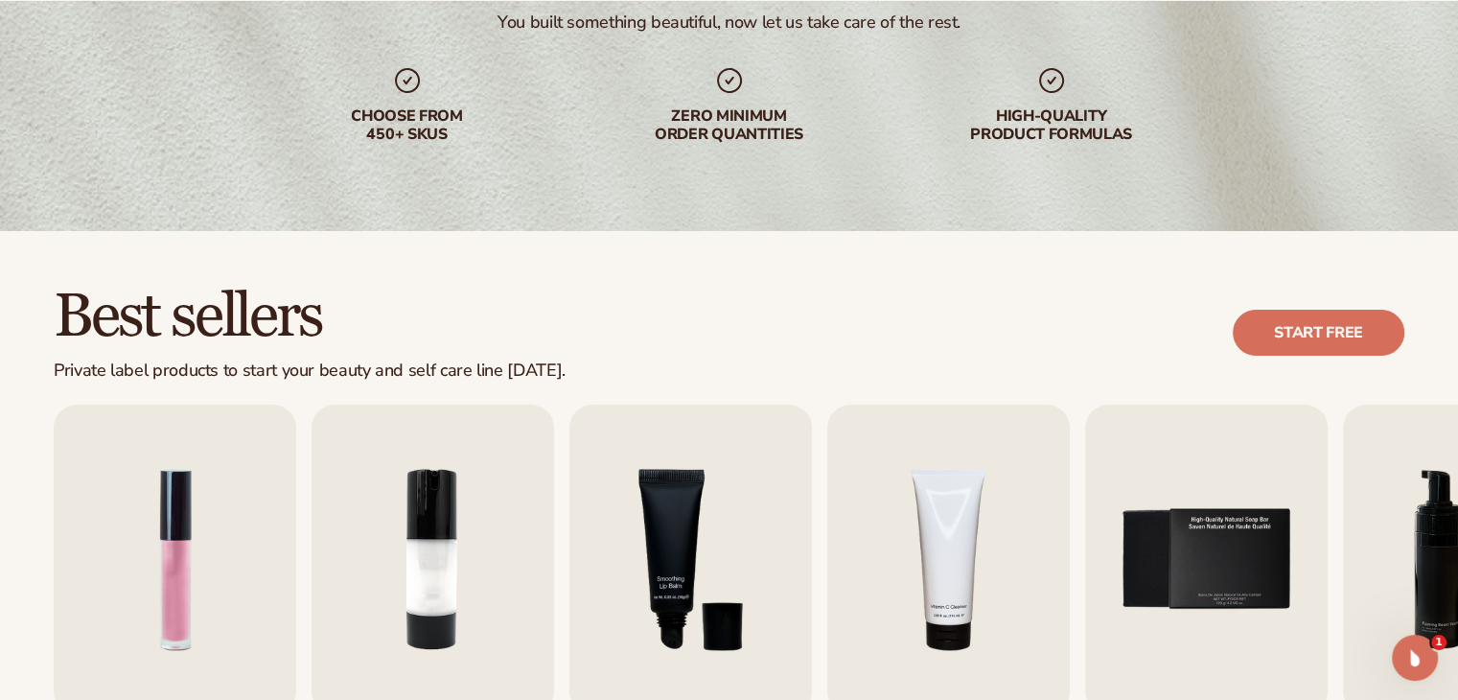
scroll to position [383, 0]
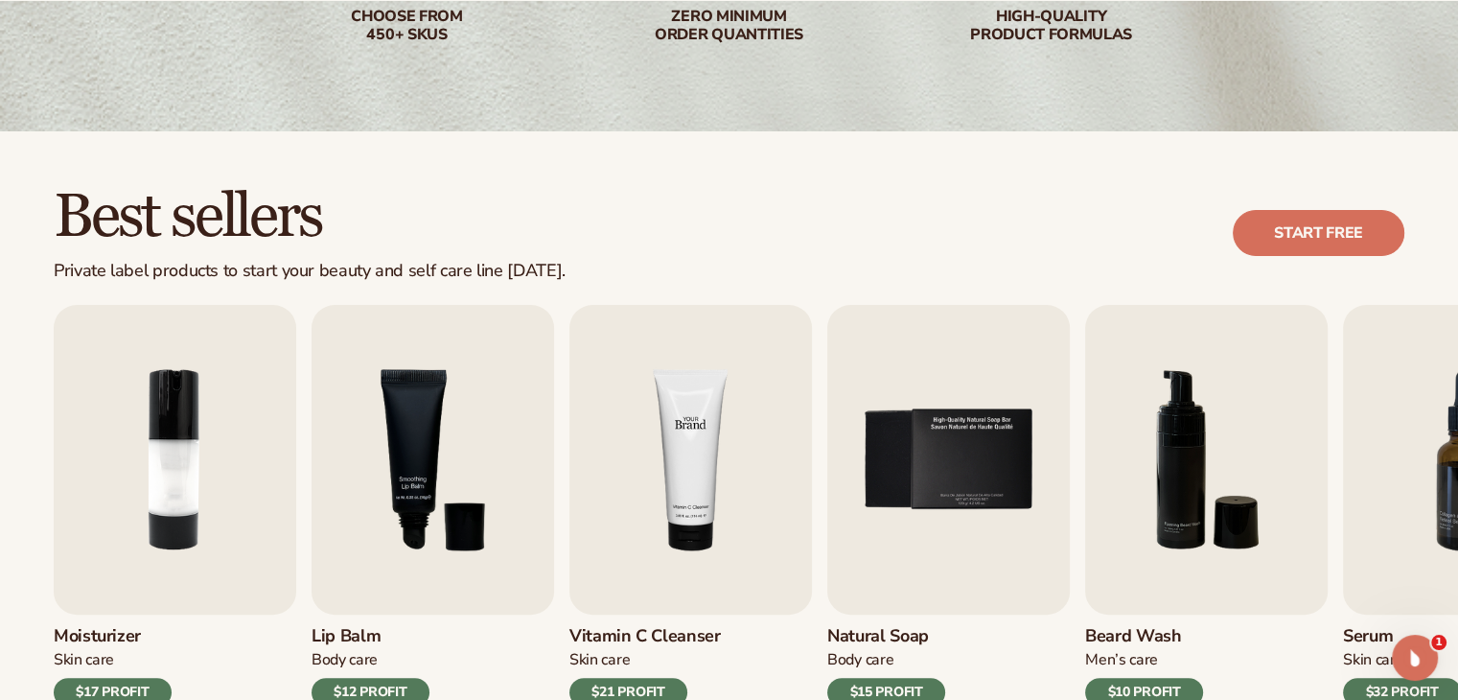
click at [679, 408] on img "4 / 9" at bounding box center [690, 460] width 243 height 310
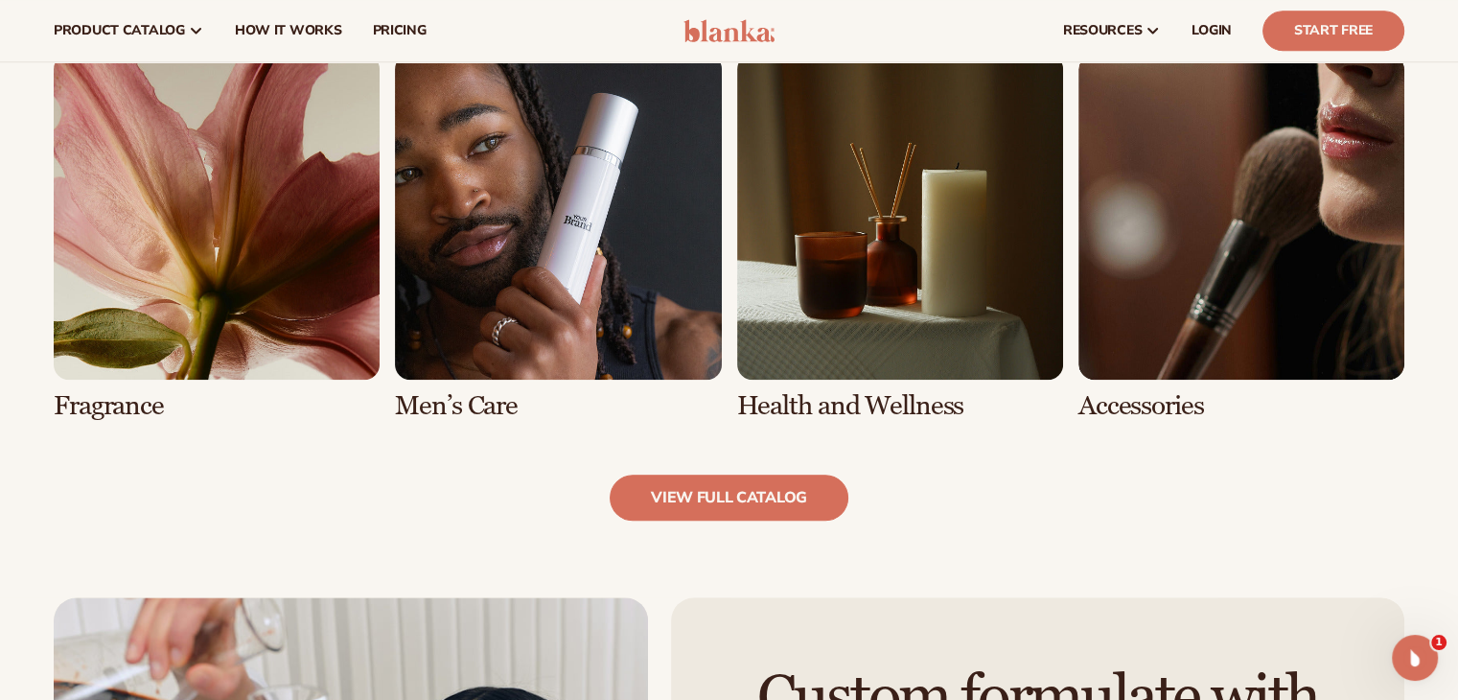
scroll to position [1630, 0]
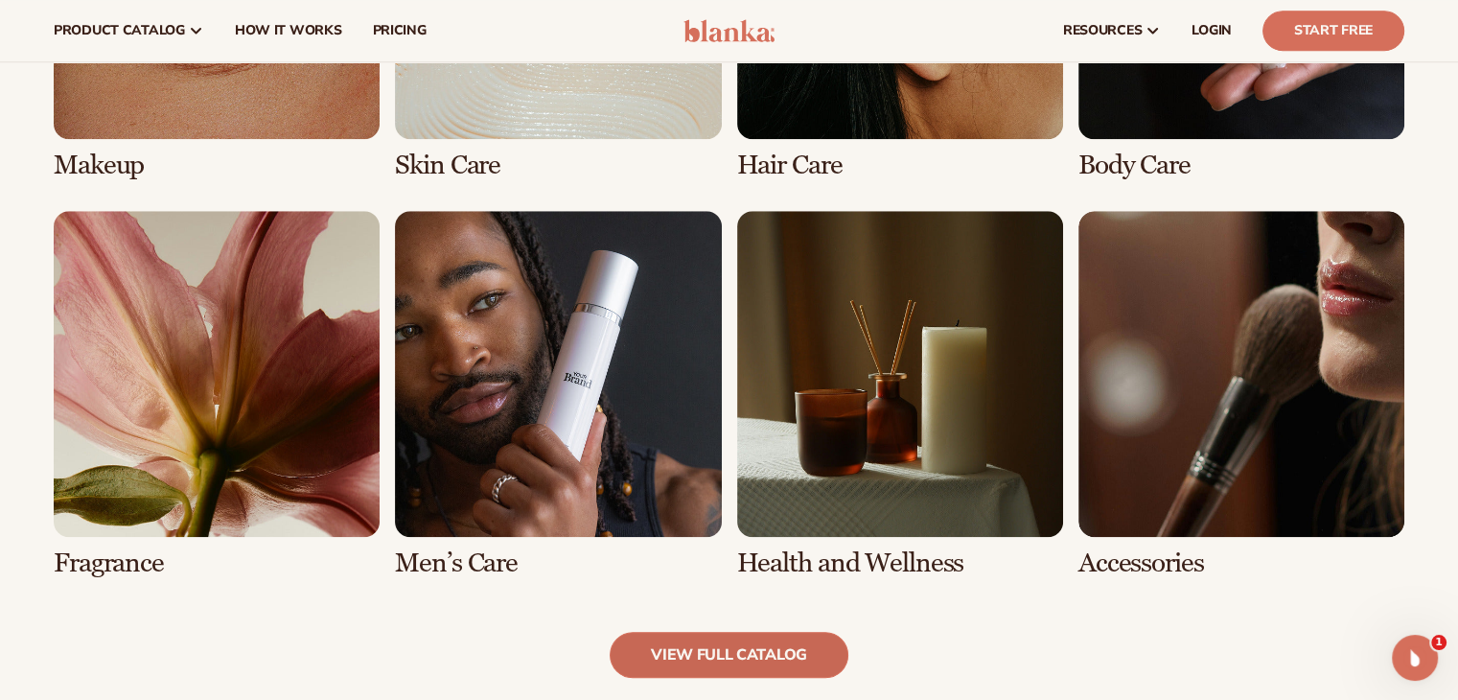
drag, startPoint x: 736, startPoint y: 679, endPoint x: 739, endPoint y: 661, distance: 18.4
click at [736, 677] on div "Explore high-quality product formulas view full catalog Makeup Skin Care" at bounding box center [729, 197] width 1458 height 1113
click at [740, 657] on link "view full catalog" at bounding box center [729, 655] width 239 height 46
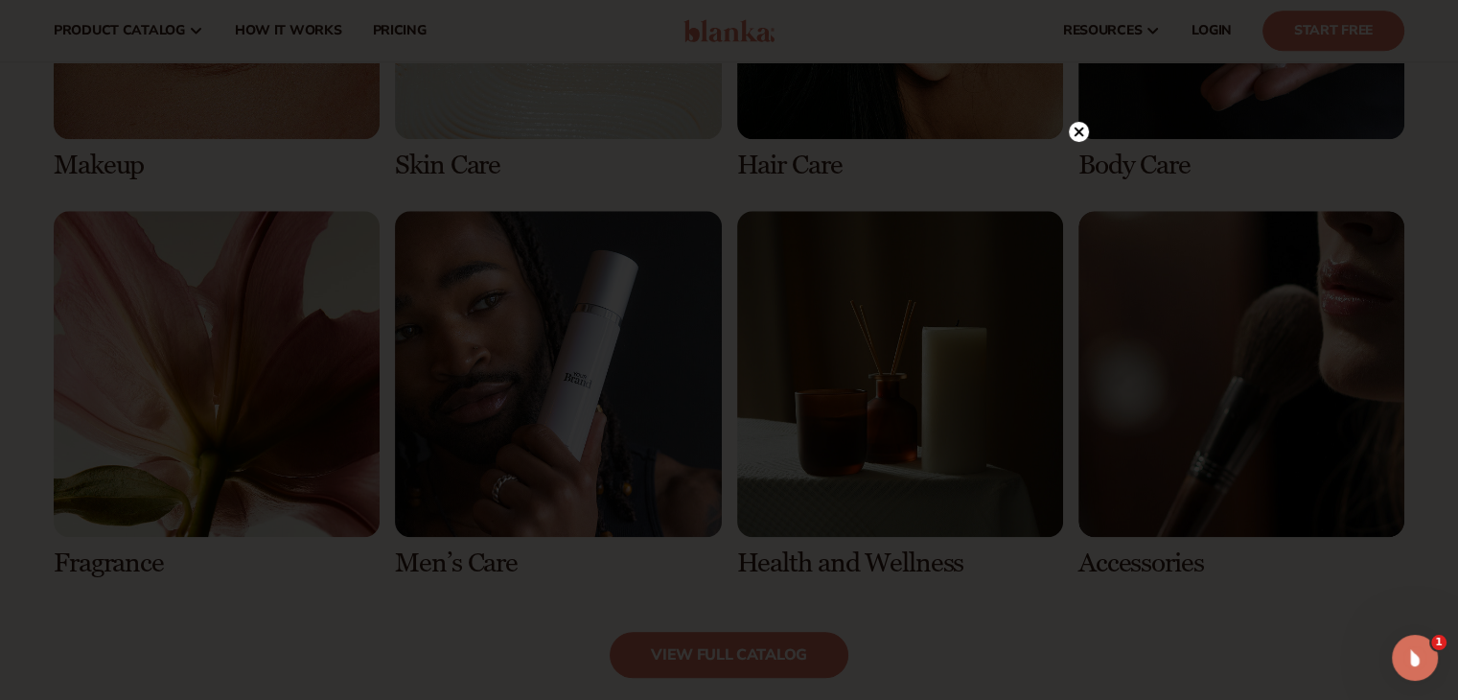
click at [1081, 132] on circle at bounding box center [1079, 132] width 20 height 20
